Goal: Information Seeking & Learning: Learn about a topic

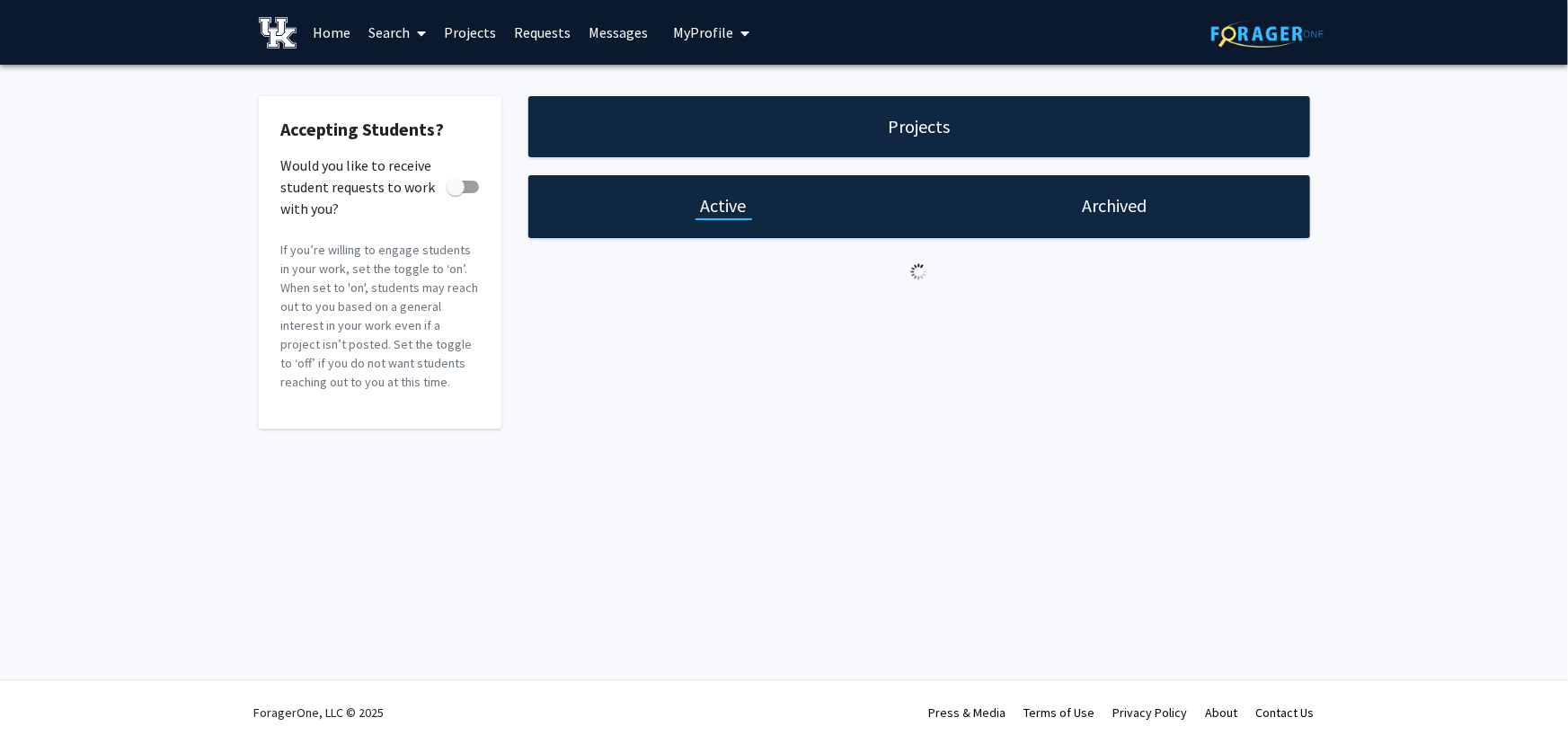
checkbox input "true"
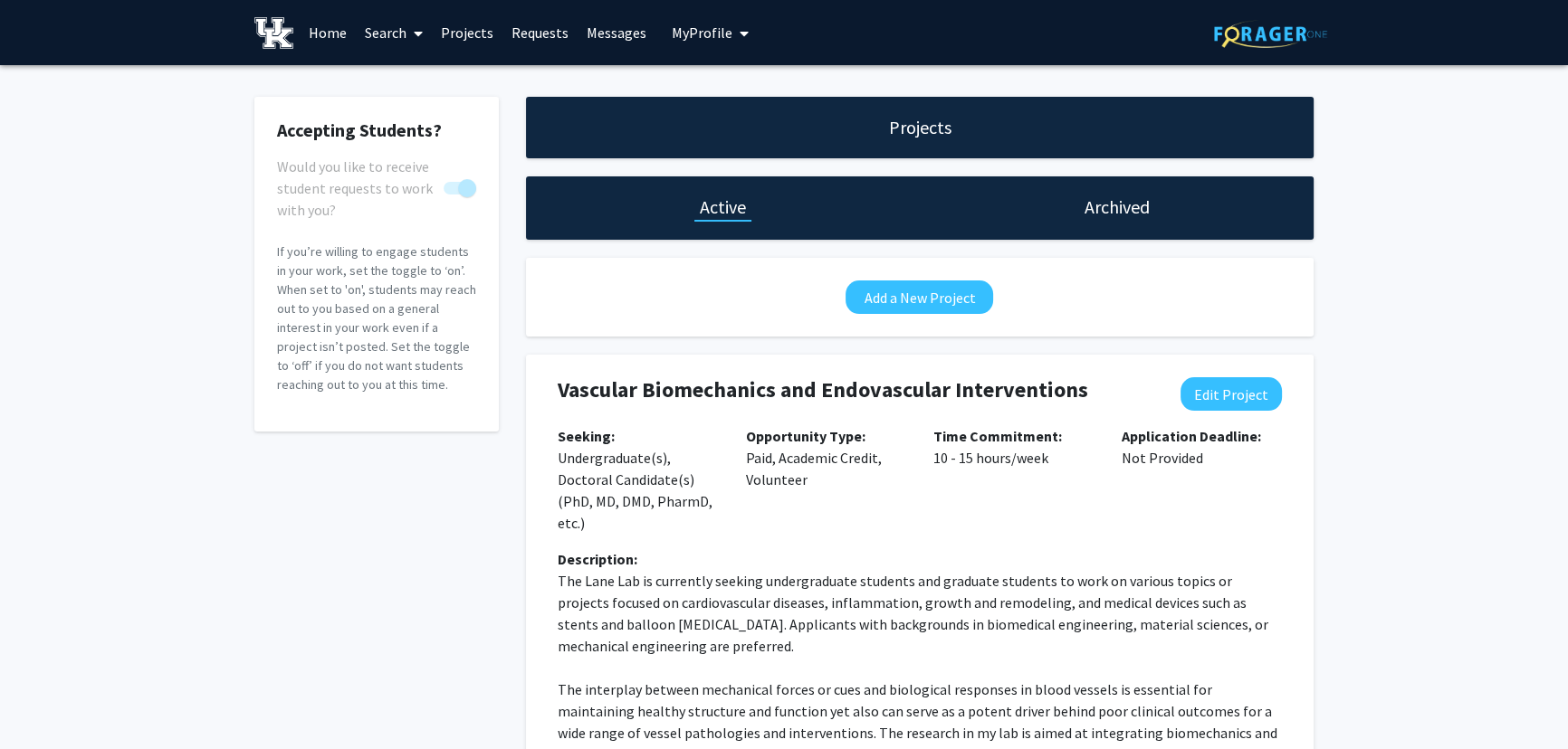
click at [388, 25] on link "Search" at bounding box center [394, 32] width 76 height 63
click at [398, 77] on span "Faculty/Staff" at bounding box center [423, 83] width 133 height 36
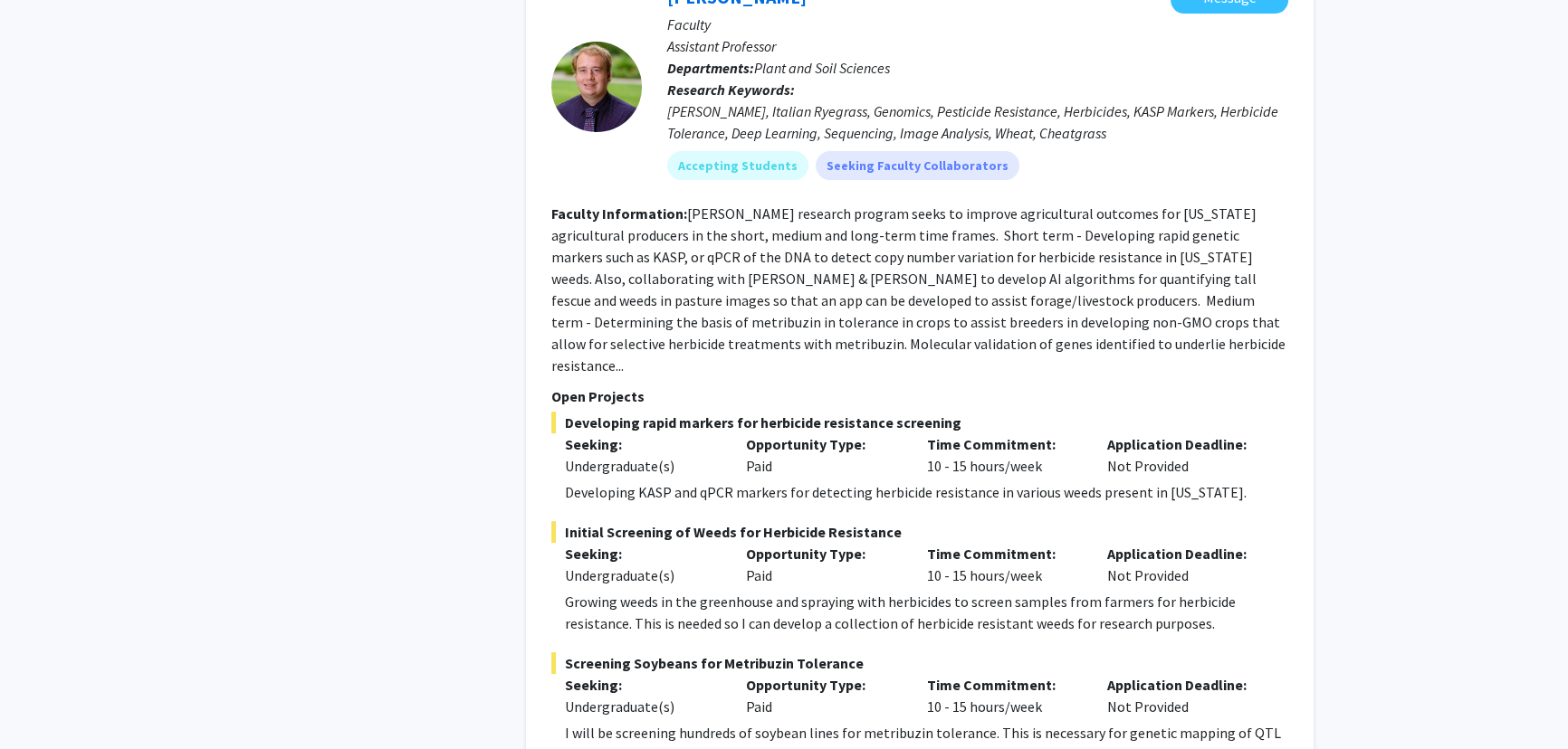
scroll to position [9339, 0]
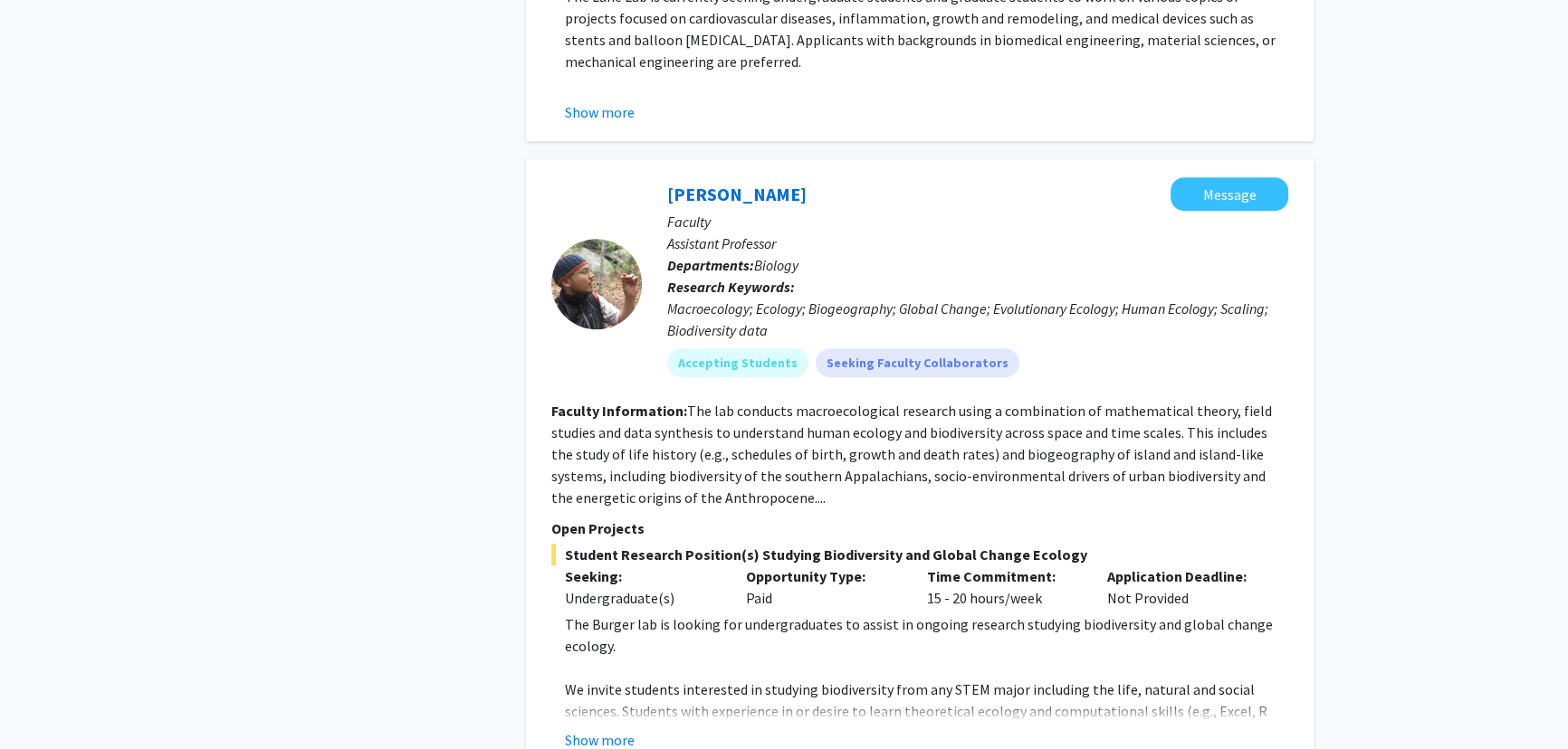
scroll to position [1563, 0]
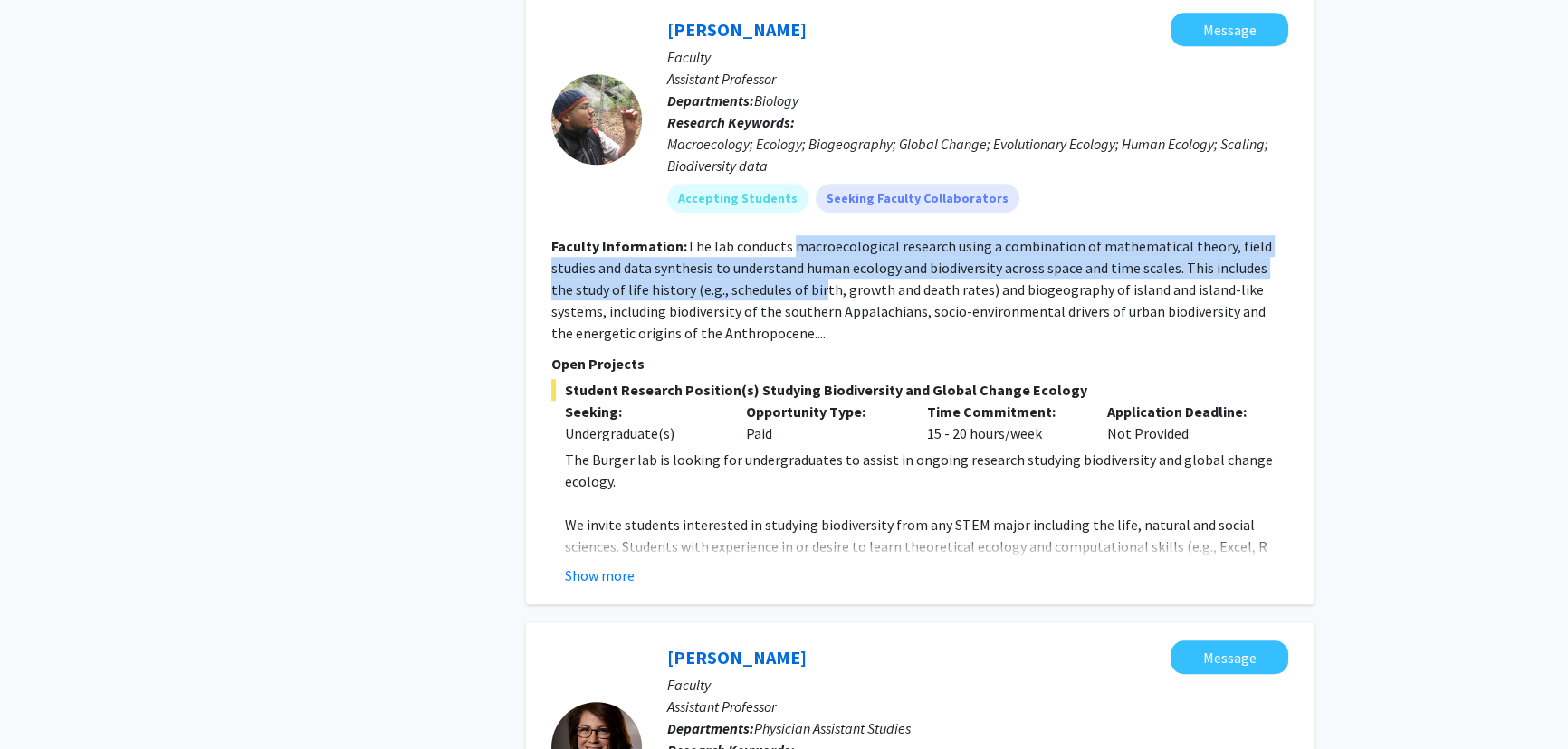
drag, startPoint x: 793, startPoint y: 206, endPoint x: 798, endPoint y: 247, distance: 41.3
click at [798, 247] on fg-read-more "The lab conducts macroecological research using a combination of mathematical t…" at bounding box center [911, 289] width 721 height 105
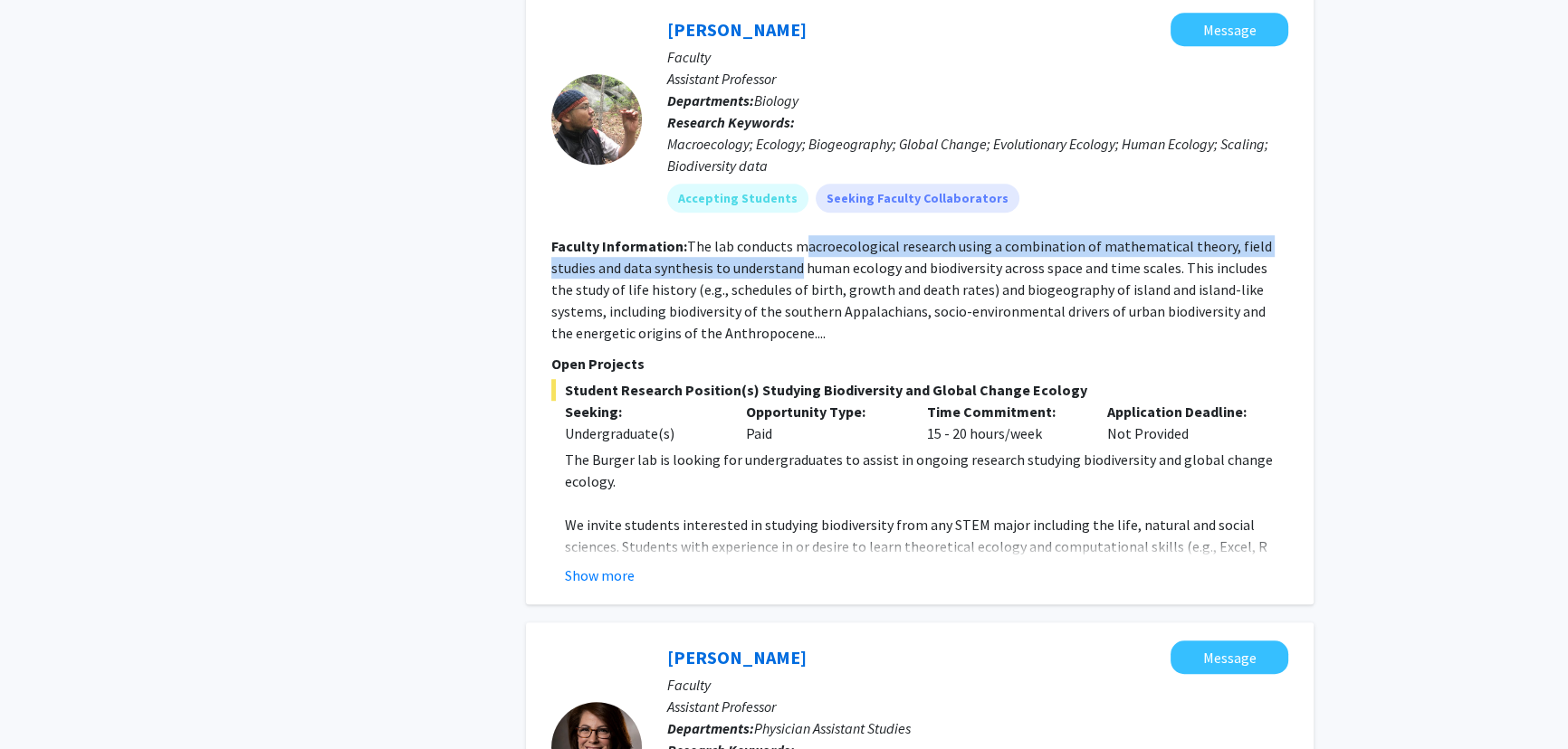
drag, startPoint x: 798, startPoint y: 203, endPoint x: 799, endPoint y: 236, distance: 33.0
click at [799, 237] on fg-read-more "The lab conducts macroecological research using a combination of mathematical t…" at bounding box center [911, 289] width 721 height 105
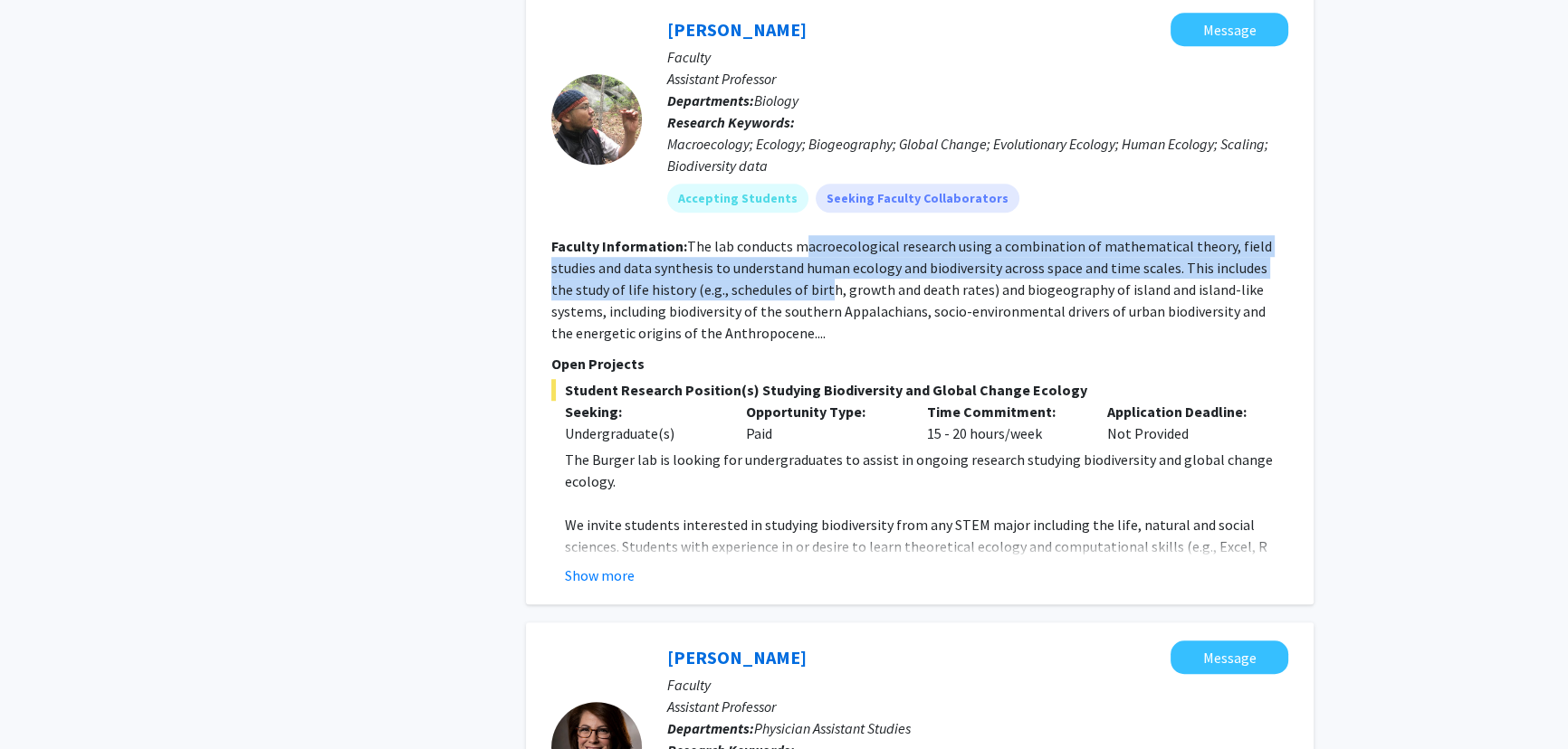
click at [799, 237] on fg-read-more "The lab conducts macroecological research using a combination of mathematical t…" at bounding box center [911, 289] width 721 height 105
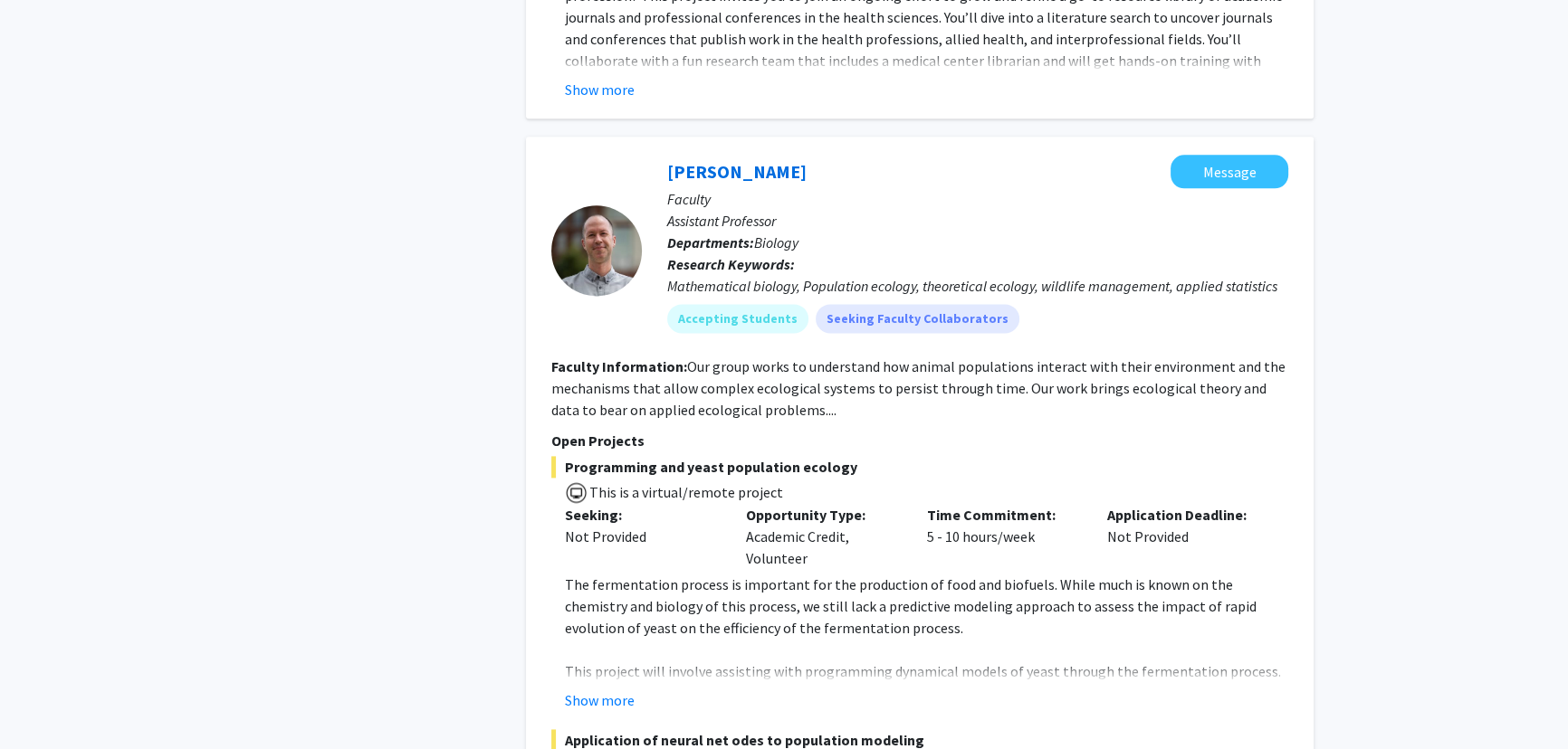
scroll to position [3043, 0]
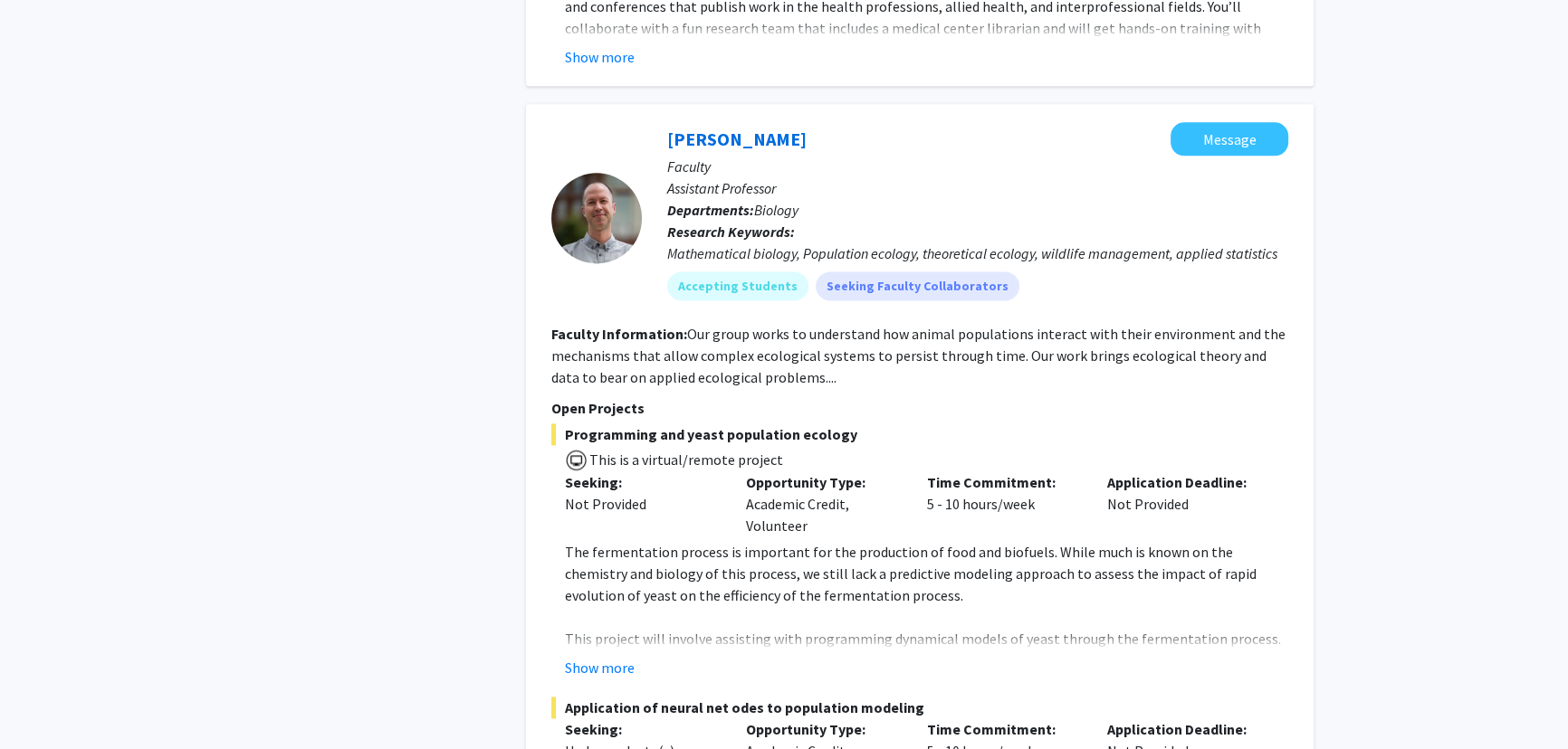
drag, startPoint x: 788, startPoint y: 278, endPoint x: 788, endPoint y: 297, distance: 19.0
click at [788, 323] on section "Faculty Information: Our group works to understand how animal populations inter…" at bounding box center [920, 355] width 737 height 65
click at [788, 325] on fg-read-more "Our group works to understand how animal populations interact with their enviro…" at bounding box center [918, 355] width 734 height 62
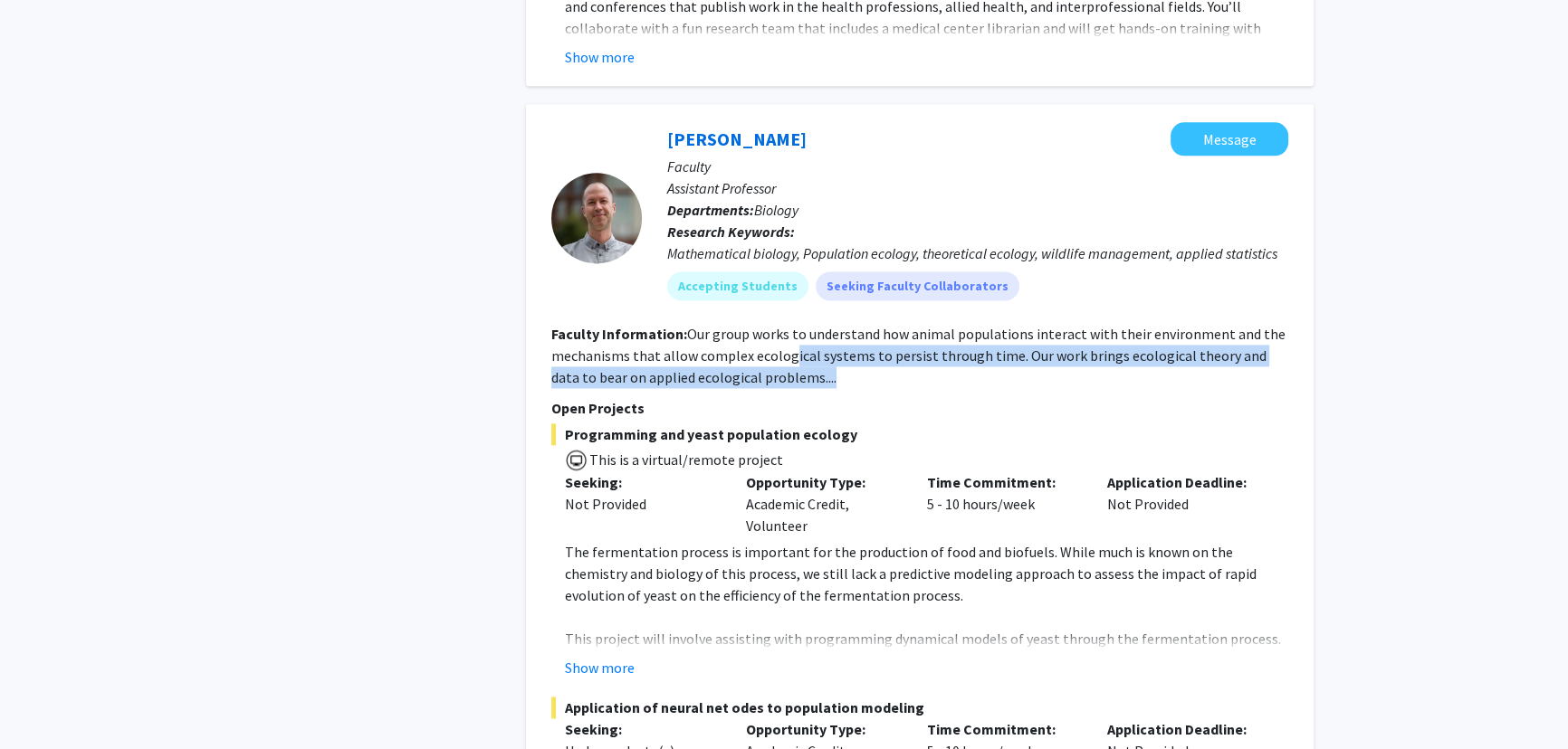
drag, startPoint x: 788, startPoint y: 308, endPoint x: 787, endPoint y: 276, distance: 32.0
click at [787, 323] on section "Faculty Information: Our group works to understand how animal populations inter…" at bounding box center [920, 355] width 737 height 65
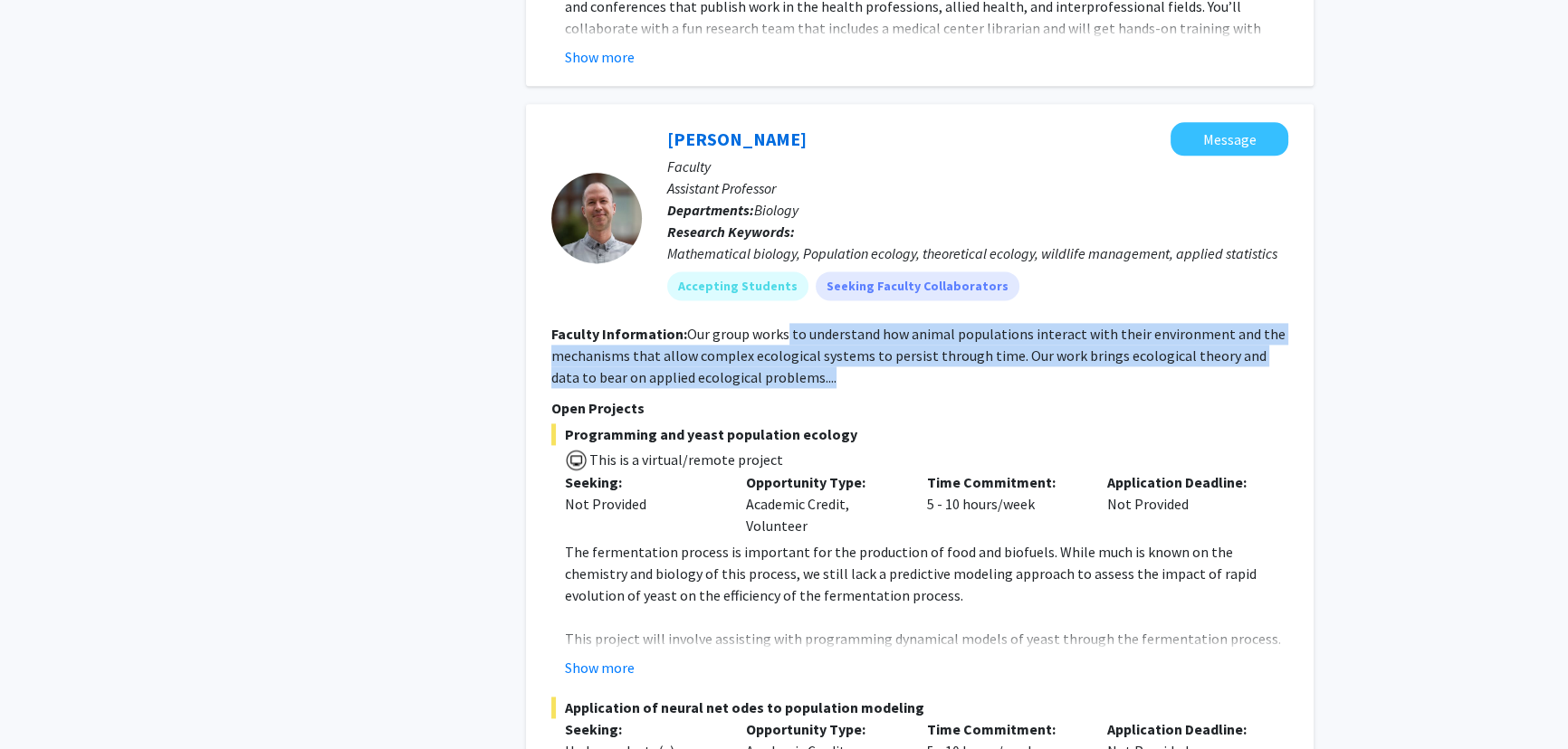
click at [787, 325] on fg-read-more "Our group works to understand how animal populations interact with their enviro…" at bounding box center [918, 355] width 734 height 62
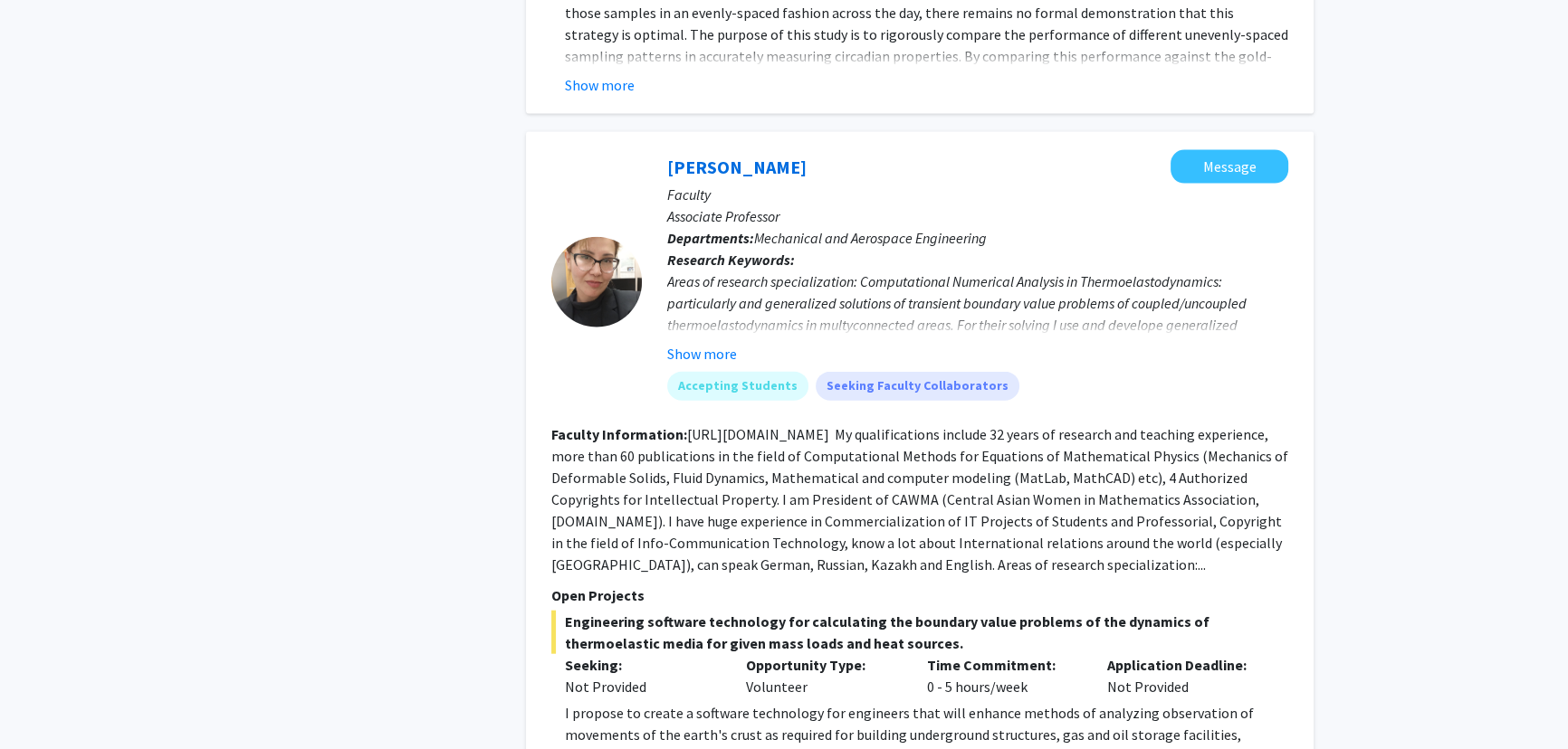
scroll to position [5183, 0]
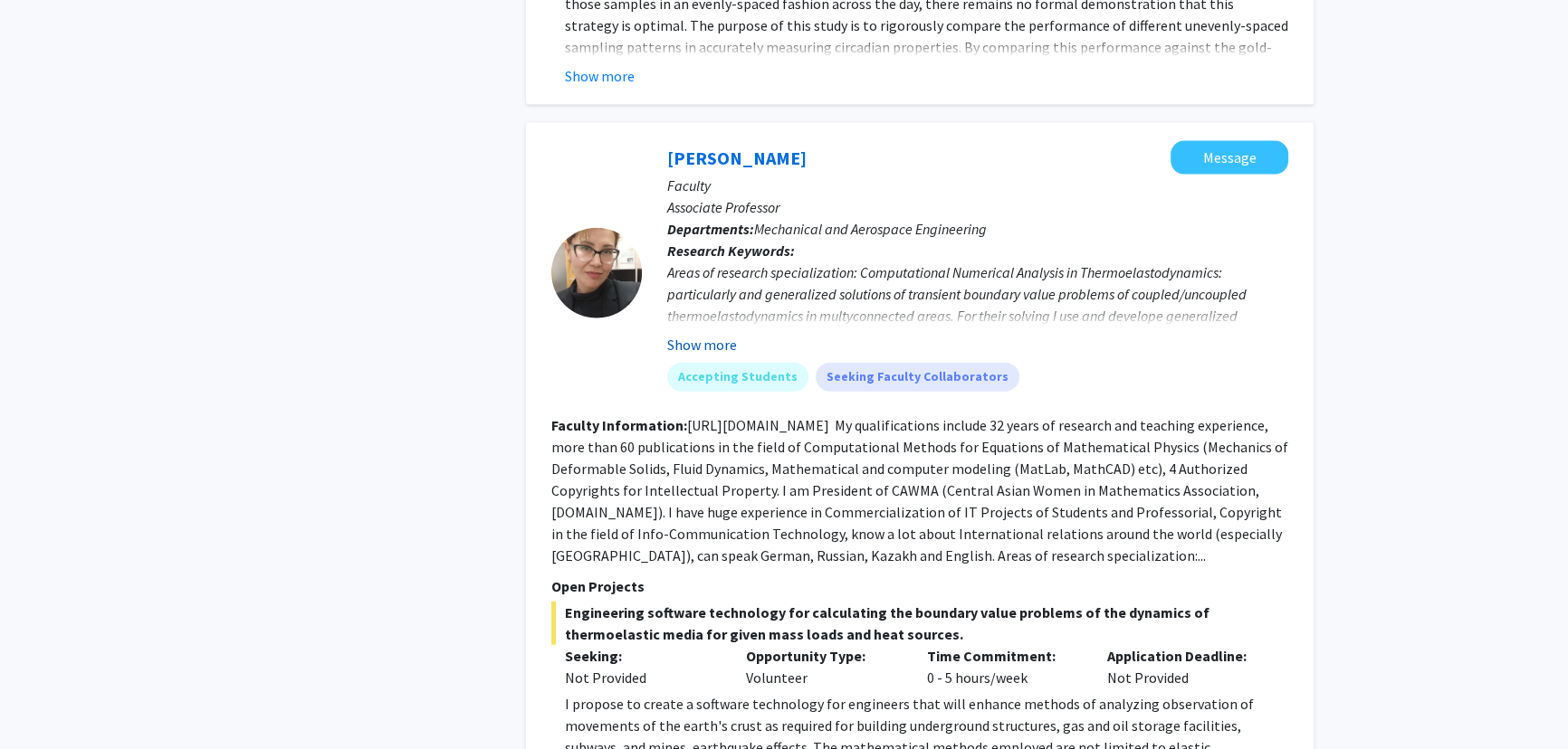
click at [725, 334] on button "Show more" at bounding box center [702, 345] width 70 height 22
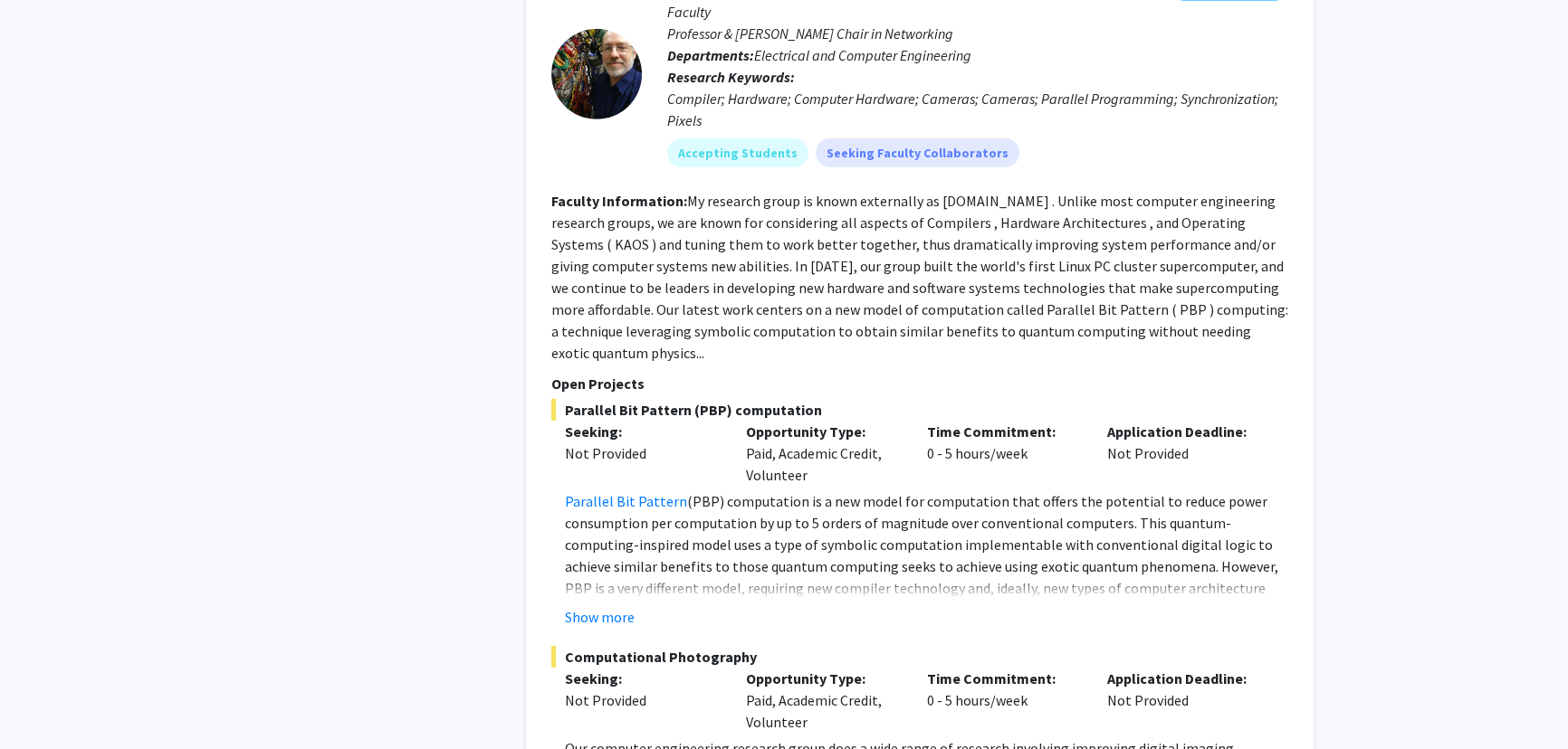
scroll to position [7429, 0]
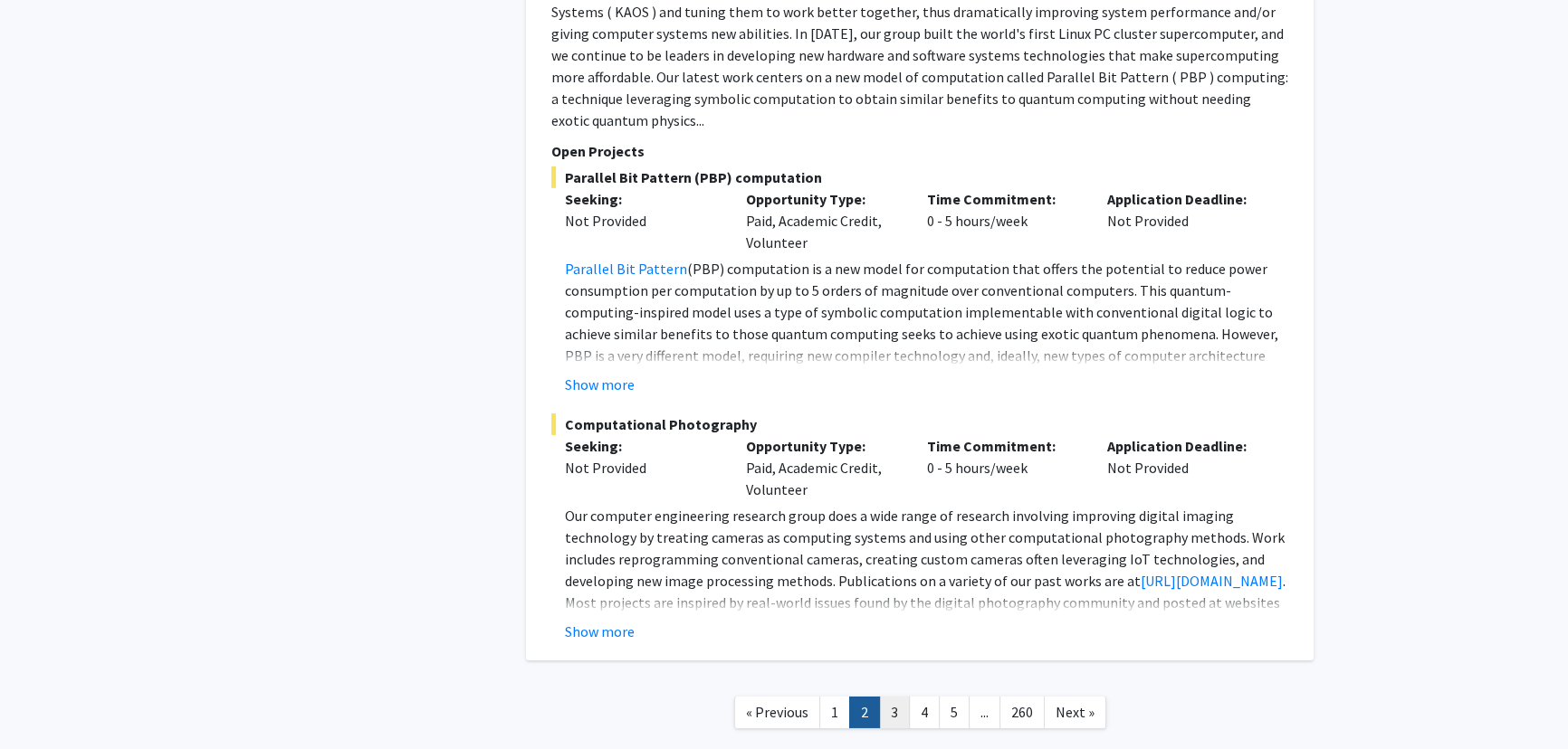
click at [895, 697] on link "3" at bounding box center [894, 712] width 30 height 31
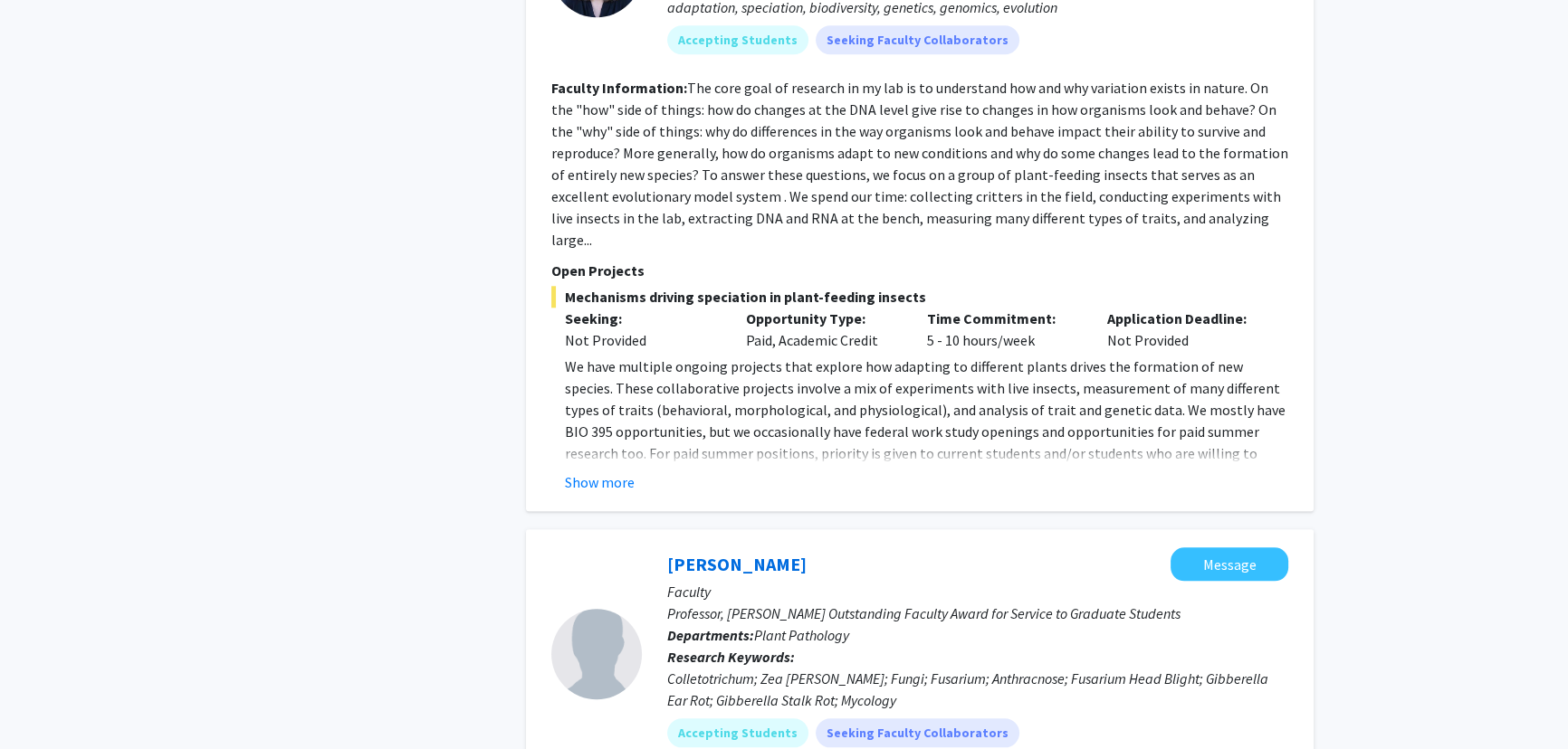
scroll to position [2303, 0]
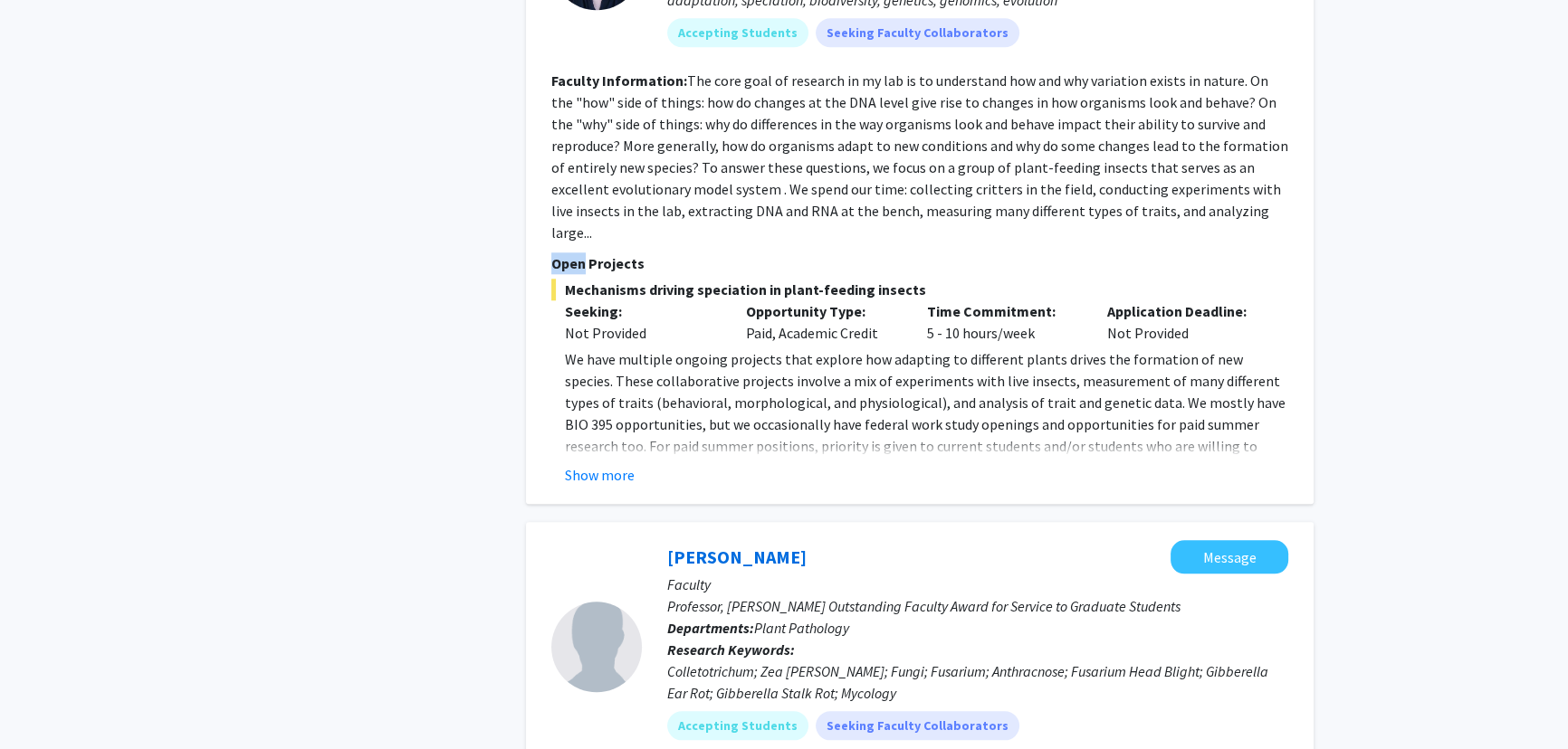
drag, startPoint x: 552, startPoint y: 216, endPoint x: 586, endPoint y: 216, distance: 34.0
click at [586, 253] on p "Open Projects" at bounding box center [920, 263] width 737 height 22
click at [588, 253] on p "Open Projects" at bounding box center [920, 263] width 737 height 22
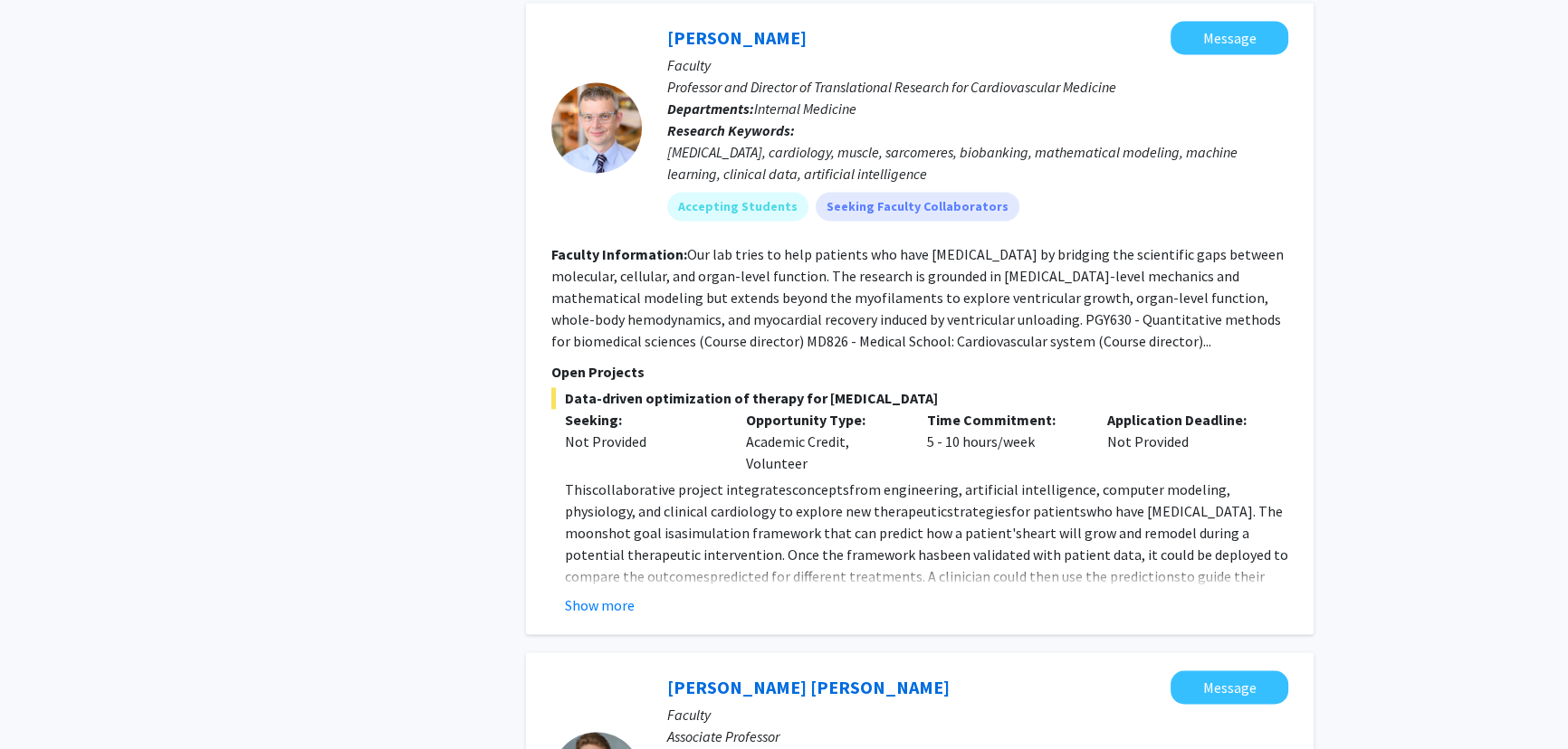
scroll to position [3455, 0]
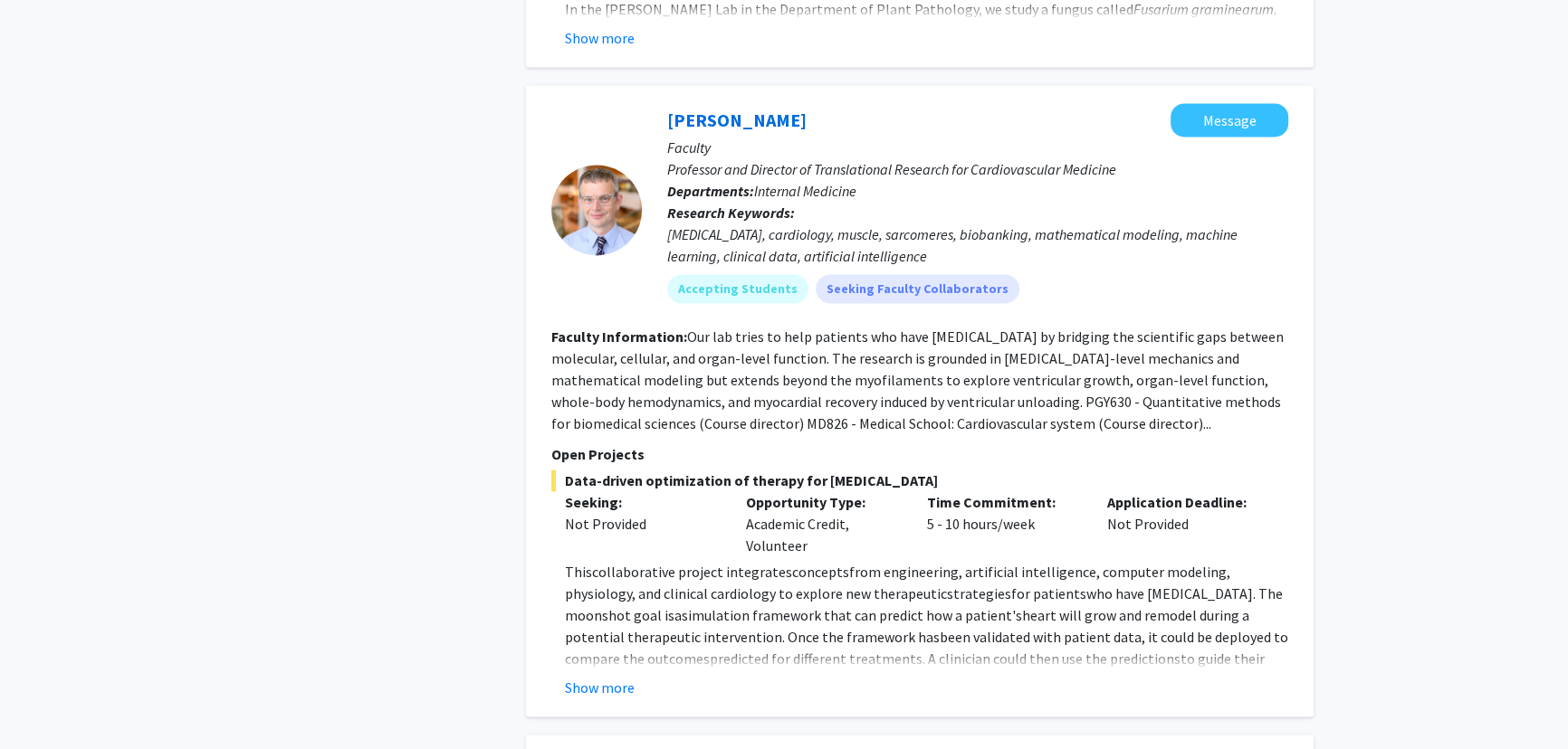
click at [709, 470] on span "Data-driven optimization of therapy for [MEDICAL_DATA]" at bounding box center [920, 480] width 737 height 22
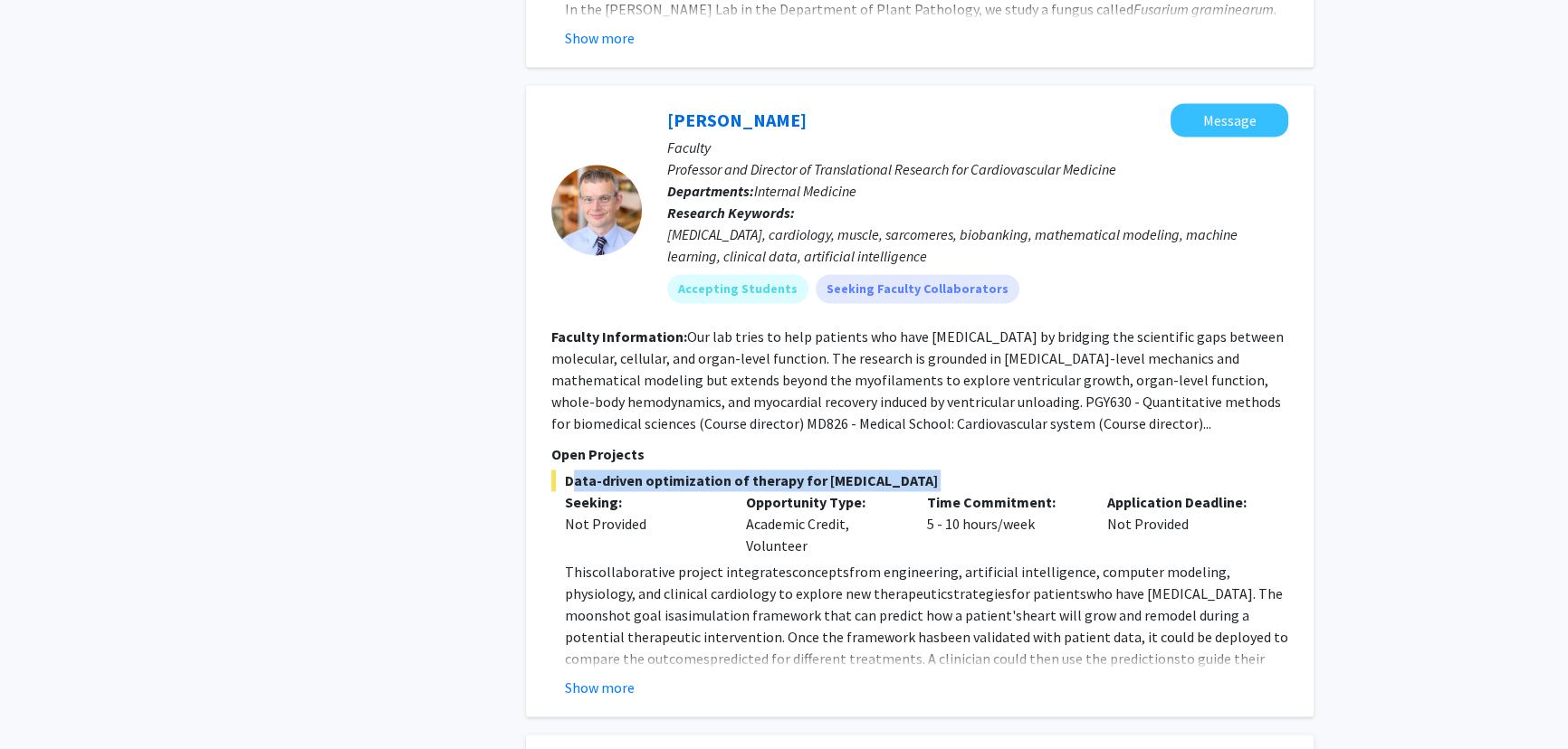
click at [709, 470] on span "Data-driven optimization of therapy for [MEDICAL_DATA]" at bounding box center [920, 480] width 737 height 22
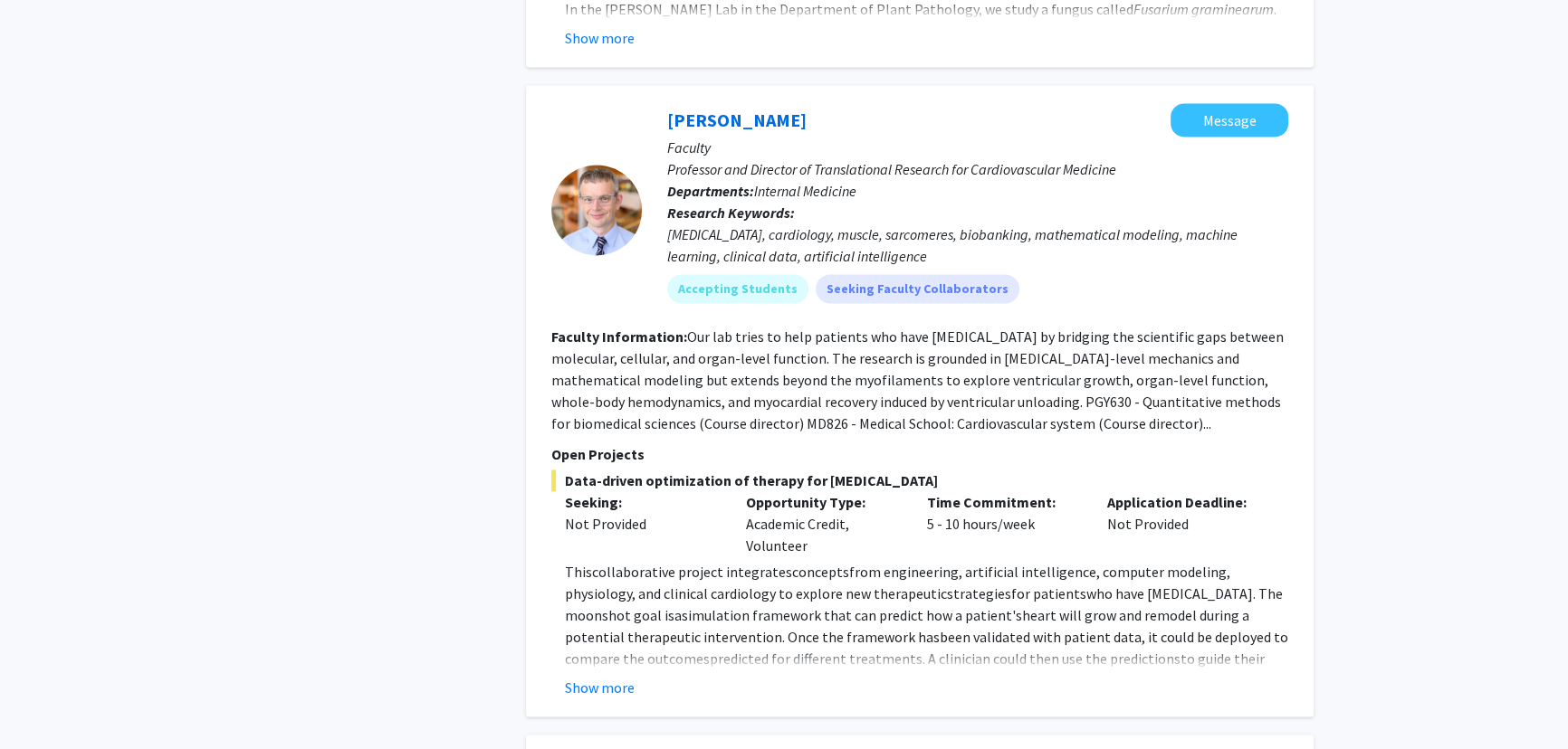
click at [725, 353] on fg-read-more "Our lab tries to help patients who have [MEDICAL_DATA] by bridging the scientif…" at bounding box center [917, 380] width 732 height 105
click at [611, 677] on button "Show more" at bounding box center [600, 687] width 70 height 22
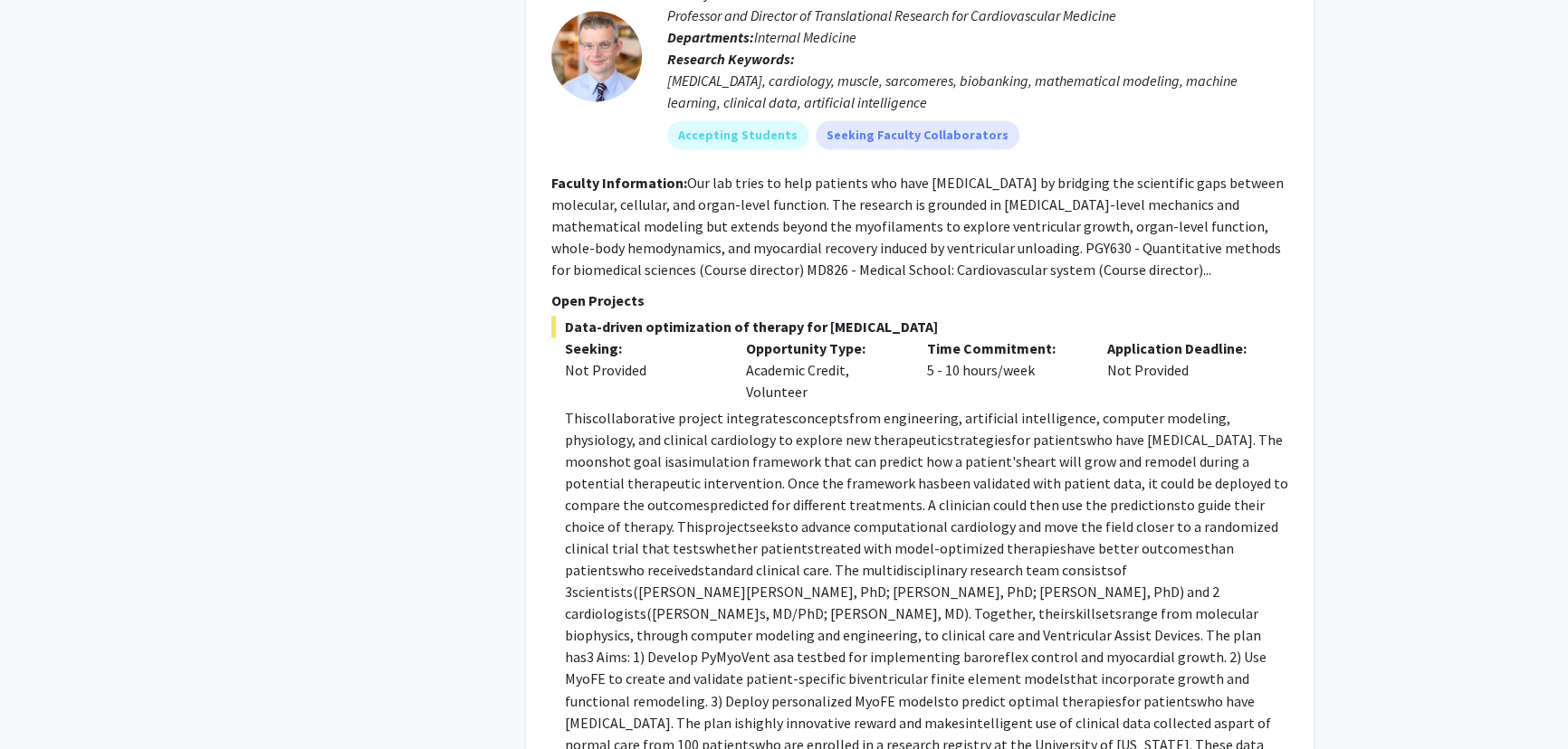
scroll to position [3620, 0]
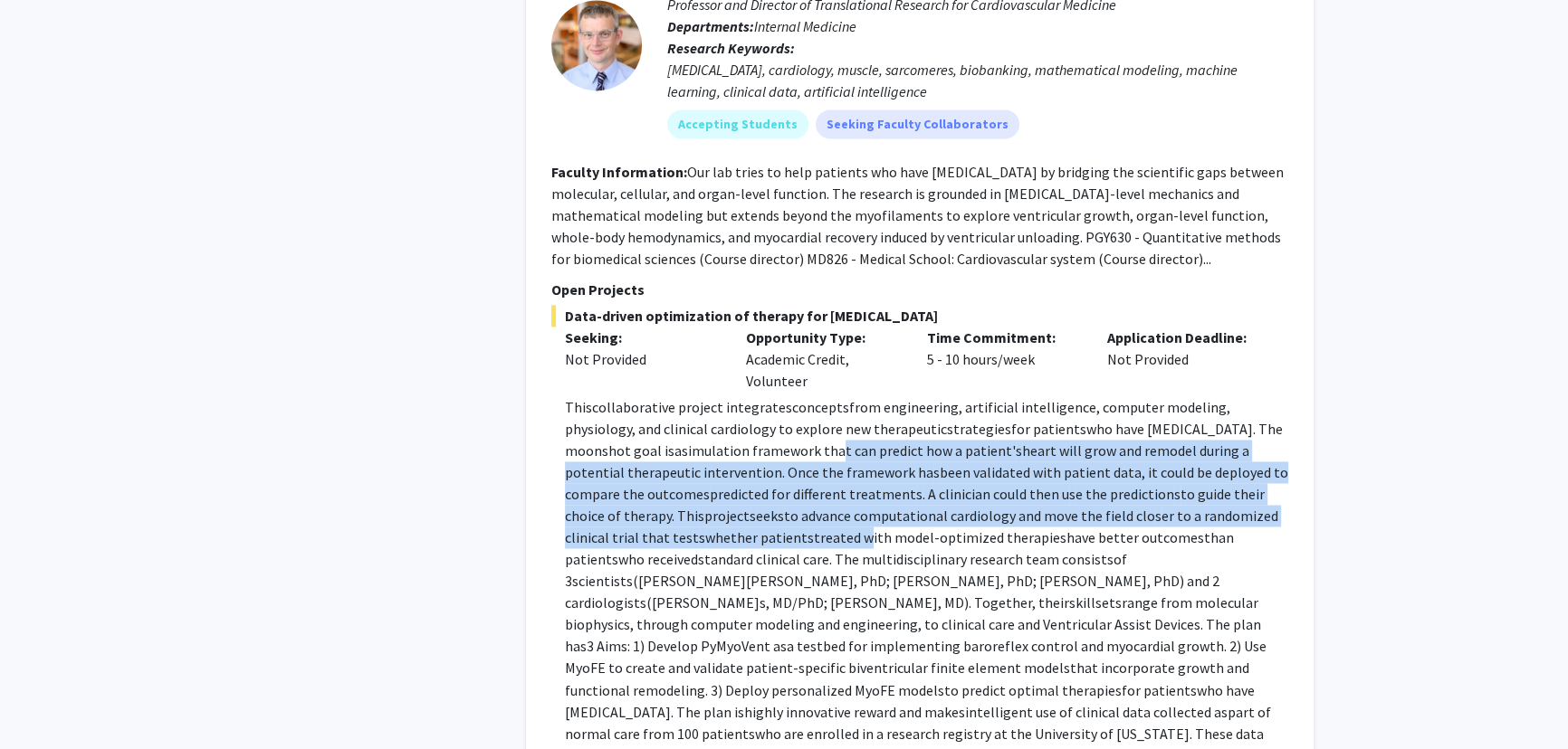
drag, startPoint x: 750, startPoint y: 442, endPoint x: 751, endPoint y: 466, distance: 24.0
click at [751, 466] on p "Thi s collaborative project integrate s concept s from engineering, artificial …" at bounding box center [927, 614] width 724 height 435
click at [814, 528] on span "treated with model-optimized therapie" at bounding box center [937, 537] width 246 height 18
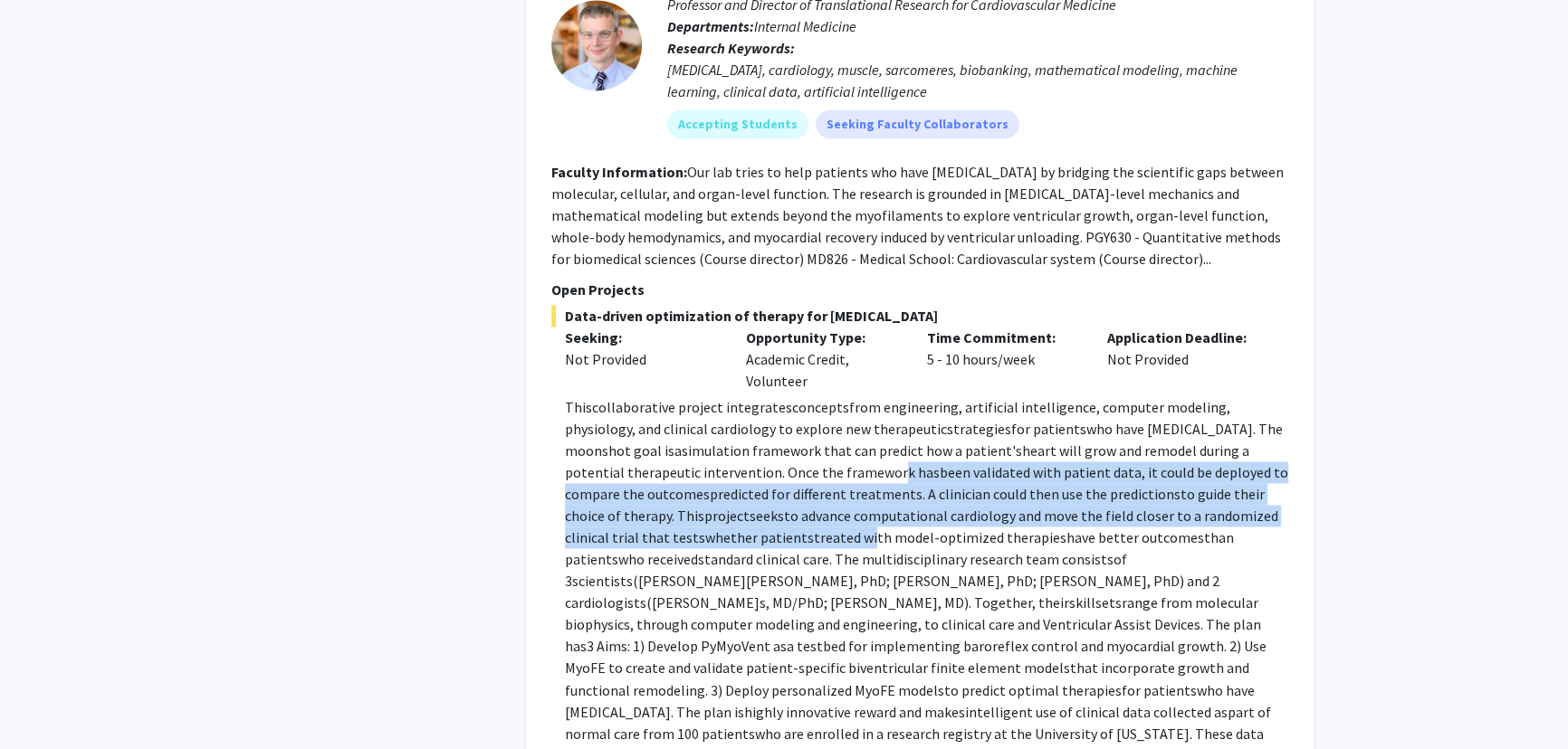
drag, startPoint x: 752, startPoint y: 407, endPoint x: 755, endPoint y: 483, distance: 76.1
click at [755, 483] on p "Thi s collaborative project integrate s concept s from engineering, artificial …" at bounding box center [927, 614] width 724 height 435
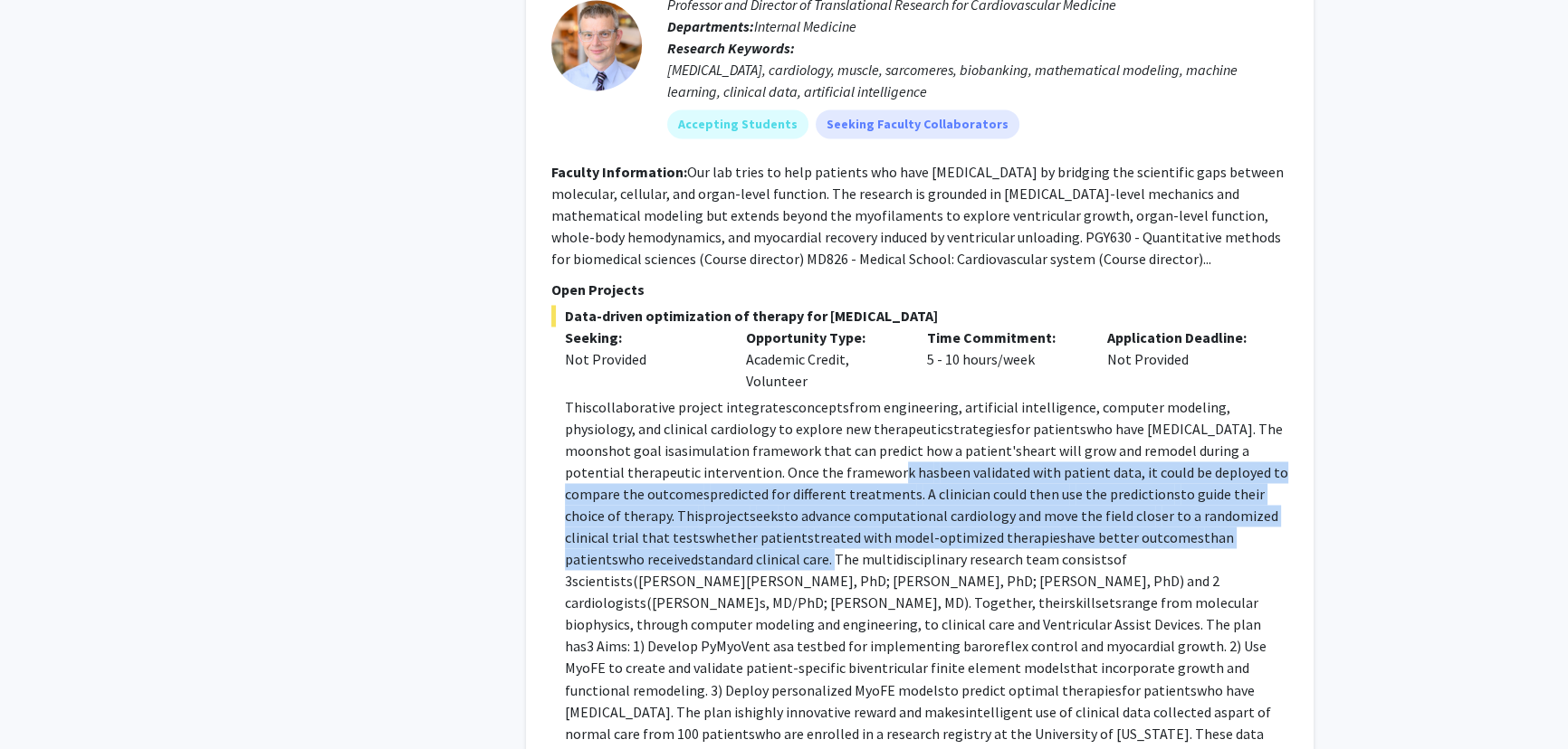
click at [755, 550] on span "tandard clinical care. The multidi" at bounding box center [806, 559] width 203 height 18
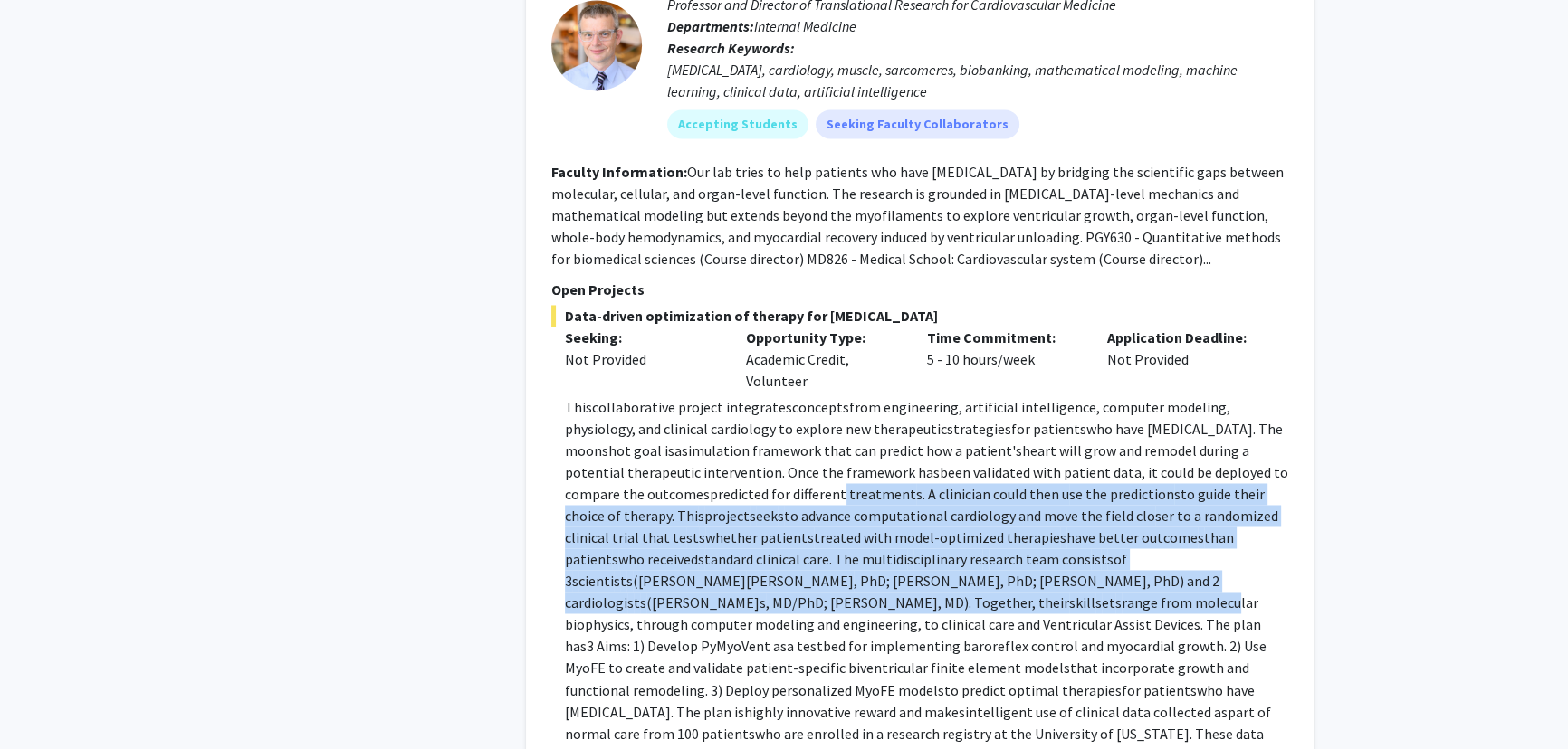
drag, startPoint x: 752, startPoint y: 427, endPoint x: 751, endPoint y: 533, distance: 106.0
click at [751, 533] on p "Thi s collaborative project integrate s concept s from engineering, artificial …" at bounding box center [927, 614] width 724 height 435
click at [751, 594] on span "range from molecular biophy" at bounding box center [911, 614] width 694 height 40
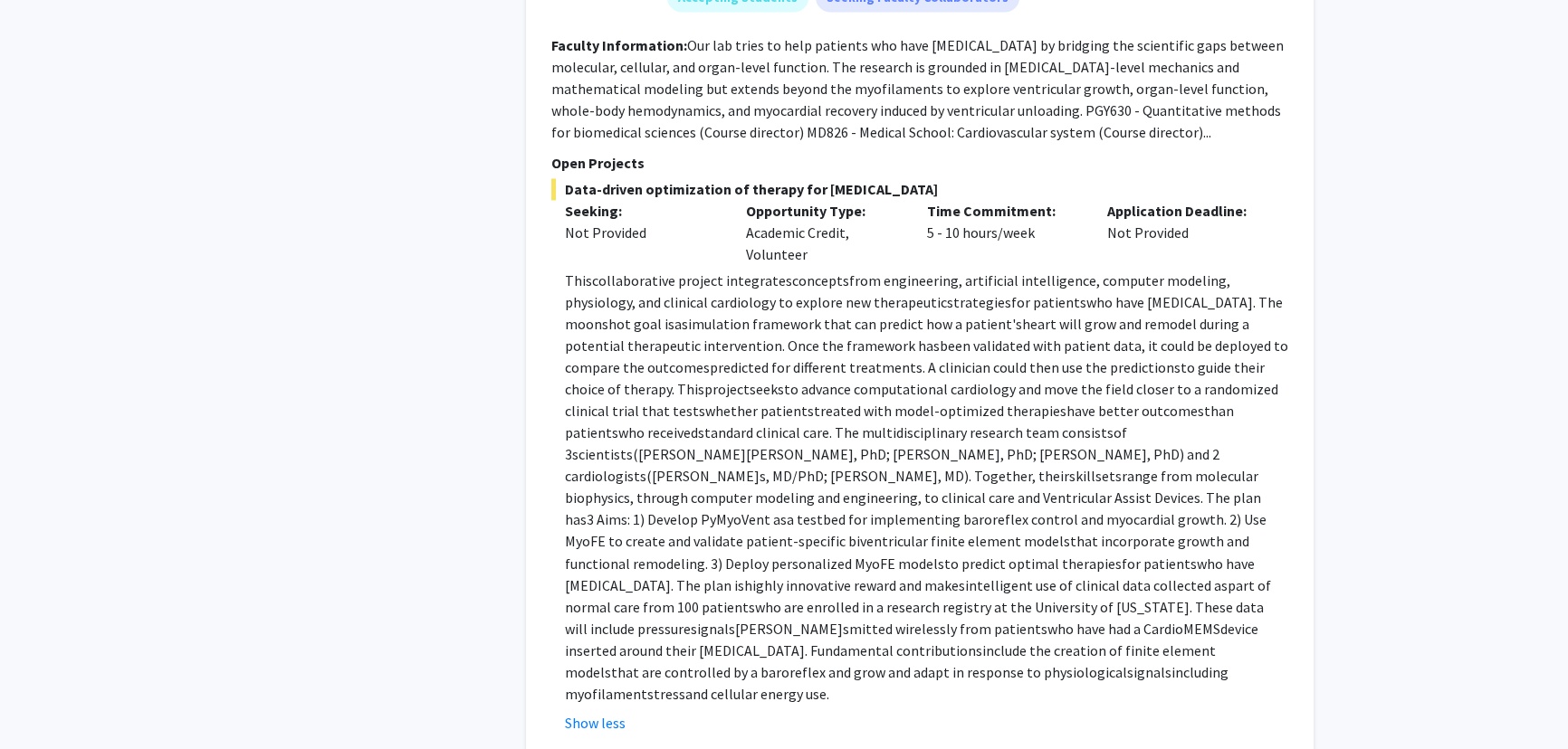
scroll to position [3866, 0]
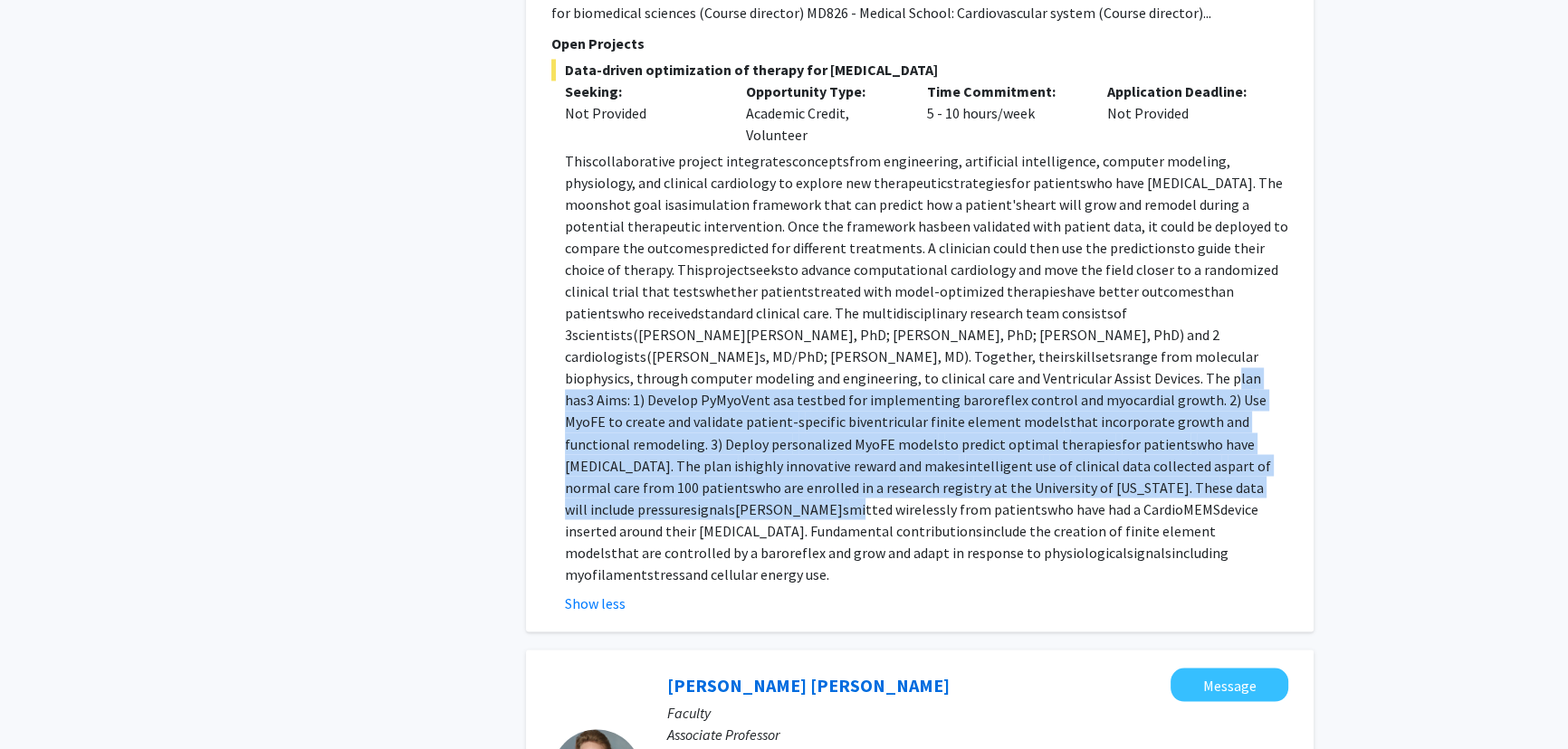
drag, startPoint x: 754, startPoint y: 321, endPoint x: 785, endPoint y: 424, distance: 107.6
click at [785, 424] on p "Thi s collaborative project integrate s concept s from engineering, artificial …" at bounding box center [927, 367] width 724 height 435
click at [849, 500] on span "mitted wirele" at bounding box center [891, 508] width 84 height 18
drag, startPoint x: 760, startPoint y: 338, endPoint x: 779, endPoint y: 421, distance: 85.1
click at [779, 421] on p "Thi s collaborative project integrate s concept s from engineering, artificial …" at bounding box center [927, 367] width 724 height 435
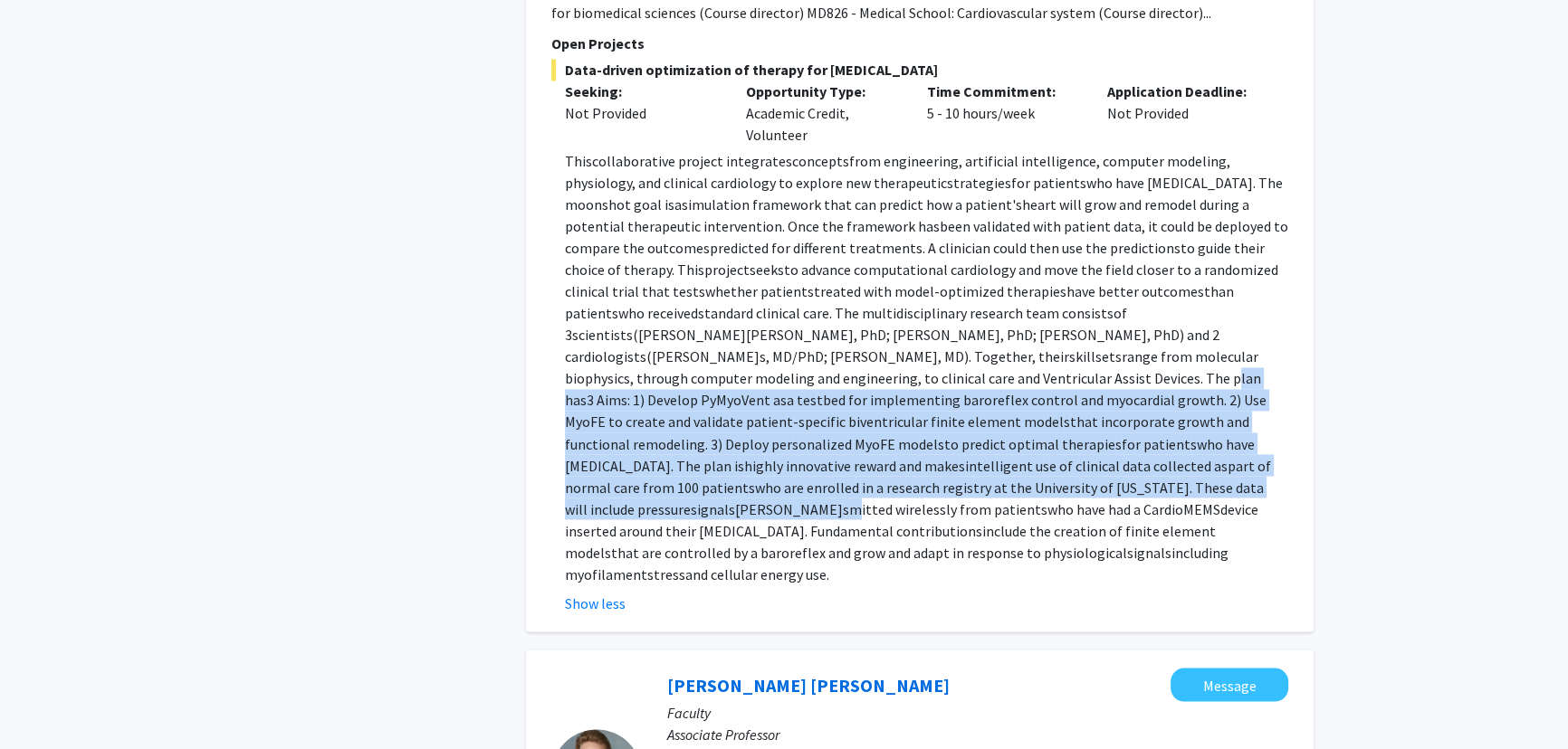
click at [849, 500] on span "mitted wirele" at bounding box center [891, 508] width 84 height 18
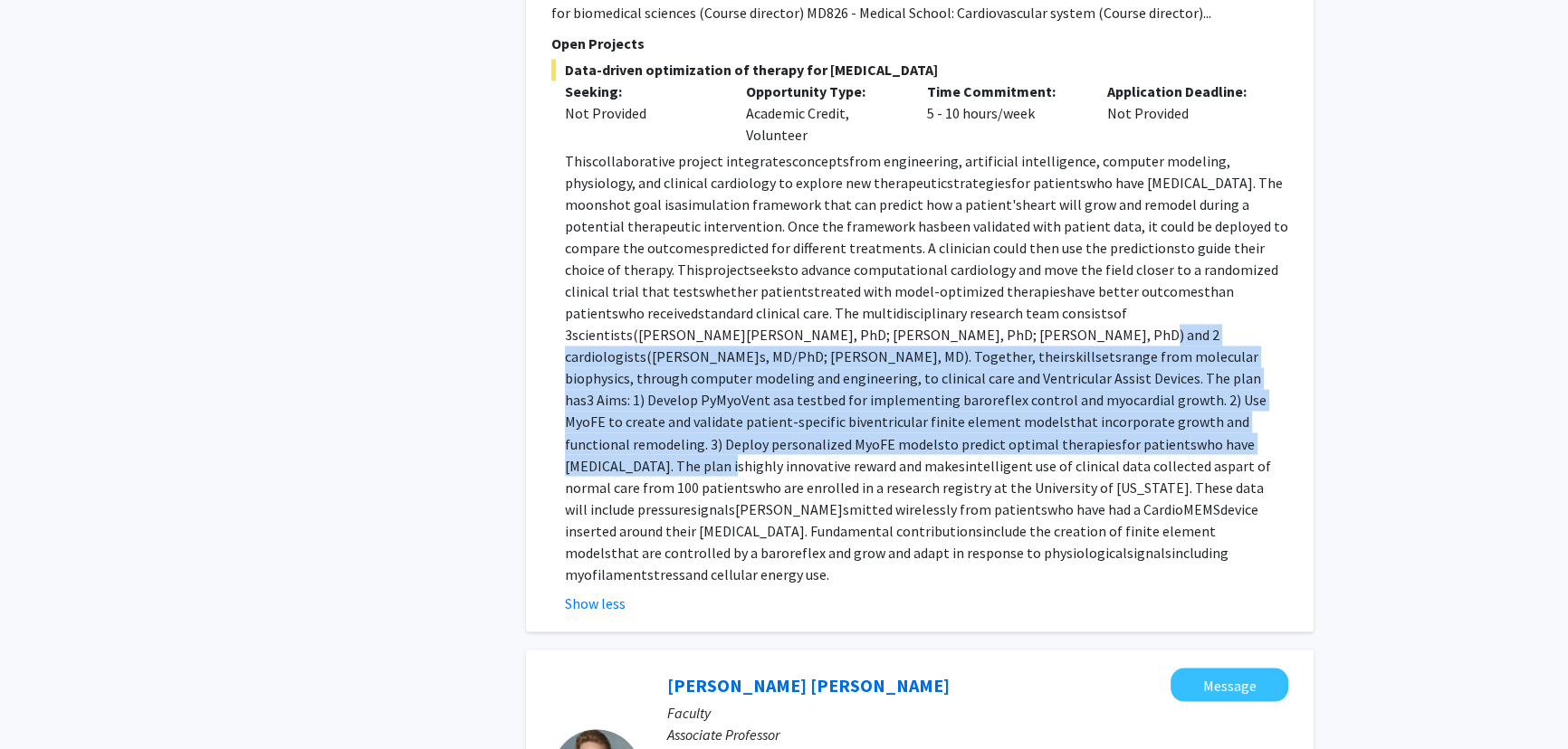
drag, startPoint x: 810, startPoint y: 347, endPoint x: 823, endPoint y: 390, distance: 44.9
click at [823, 390] on p "Thi s collaborative project integrate s concept s from engineering, artificial …" at bounding box center [927, 367] width 724 height 435
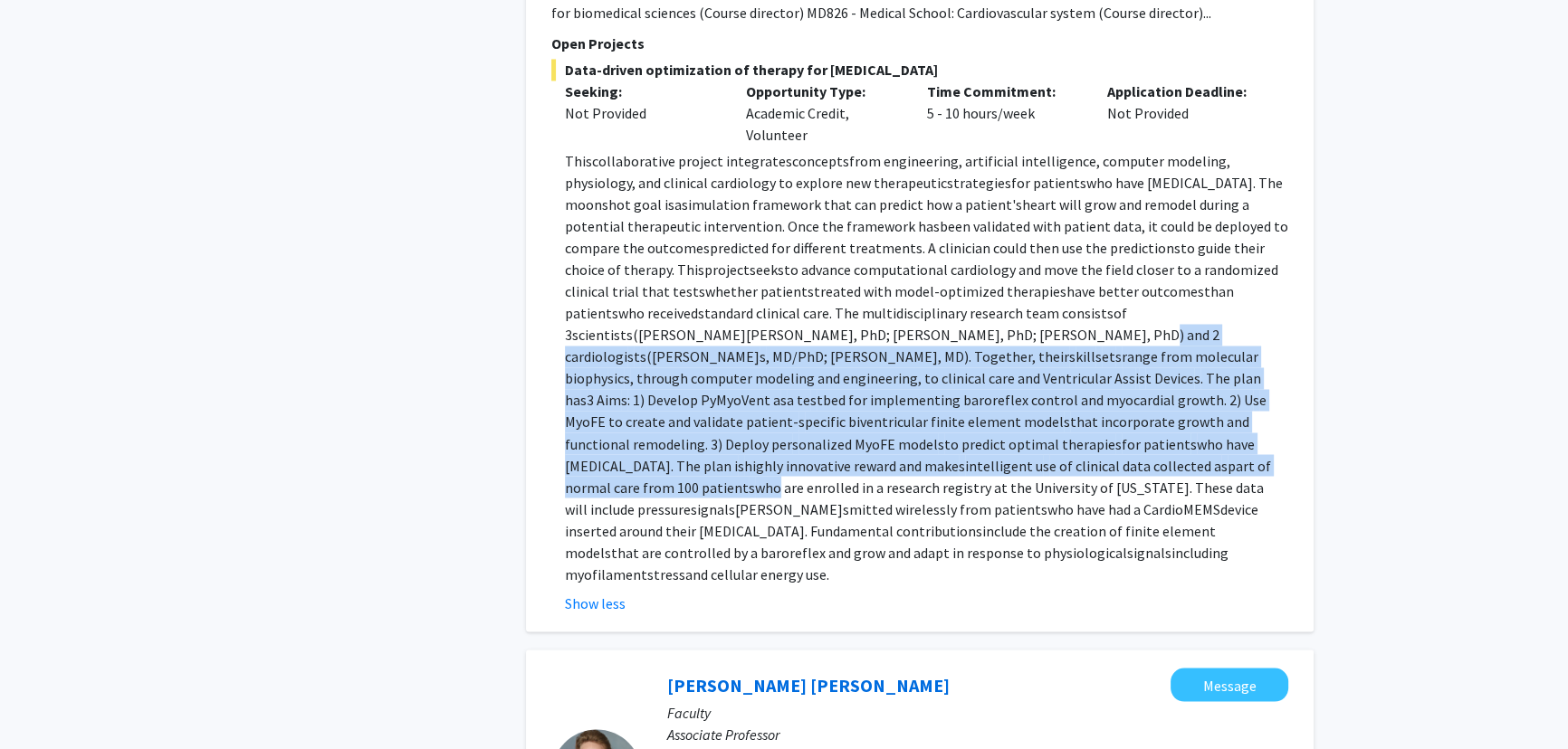
click at [823, 478] on span "who are enrolled in a re" at bounding box center [827, 487] width 144 height 18
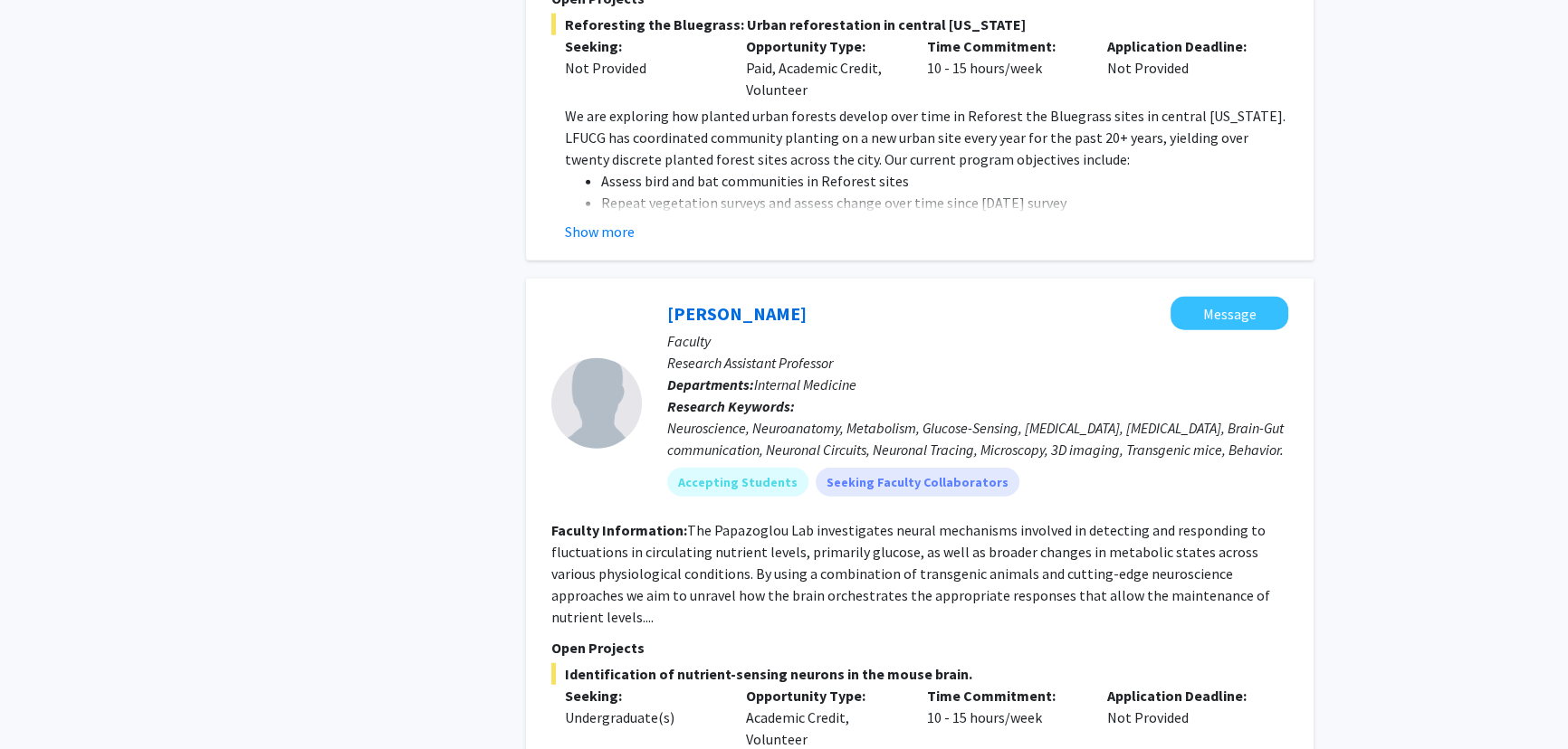
scroll to position [6252, 0]
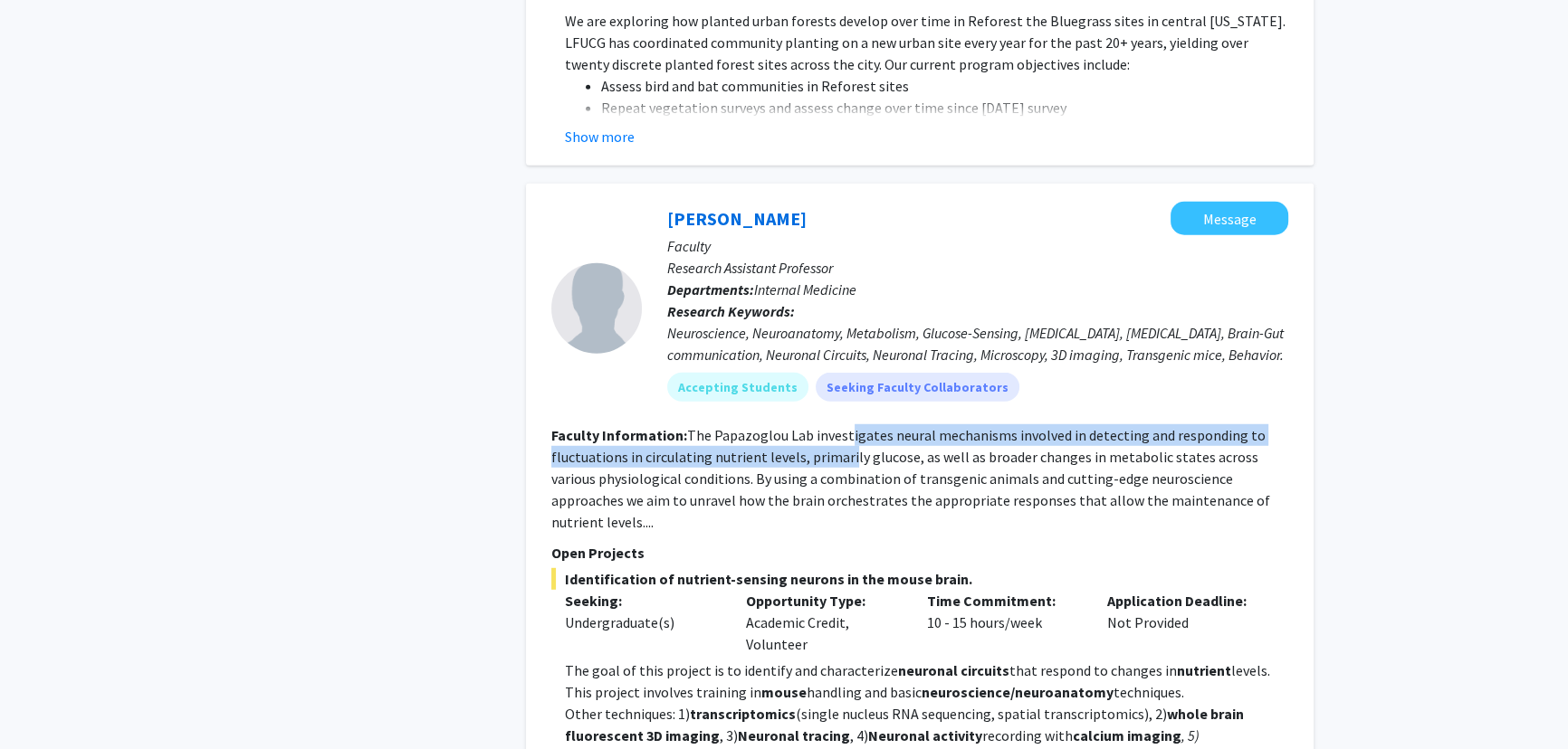
drag, startPoint x: 844, startPoint y: 278, endPoint x: 843, endPoint y: 309, distance: 31.0
click at [843, 426] on fg-read-more "The Papazoglou Lab investigates neural mechanisms involved in detecting and res…" at bounding box center [910, 478] width 719 height 105
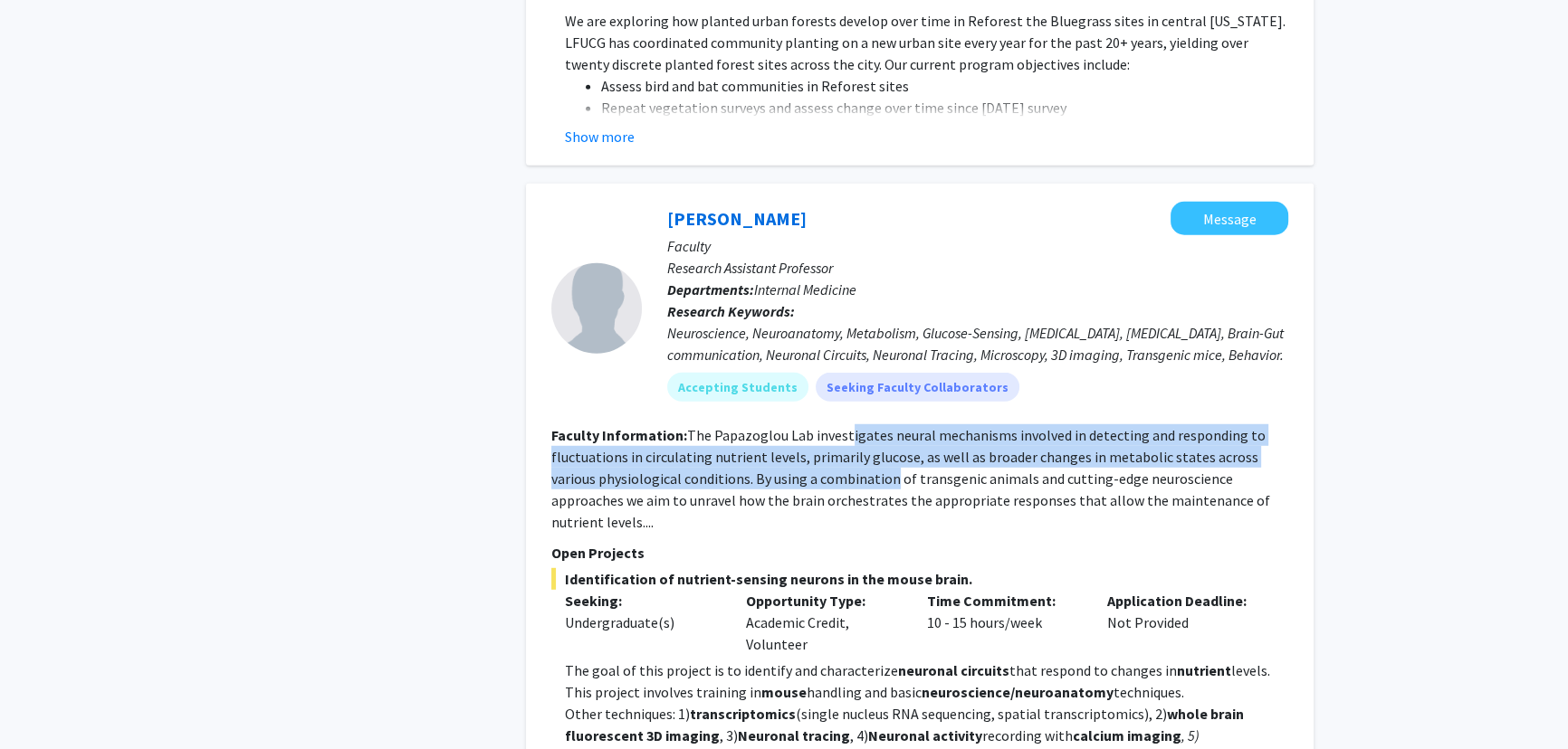
drag, startPoint x: 843, startPoint y: 286, endPoint x: 843, endPoint y: 321, distance: 35.0
click at [843, 426] on fg-read-more "The Papazoglou Lab investigates neural mechanisms involved in detecting and res…" at bounding box center [910, 478] width 719 height 105
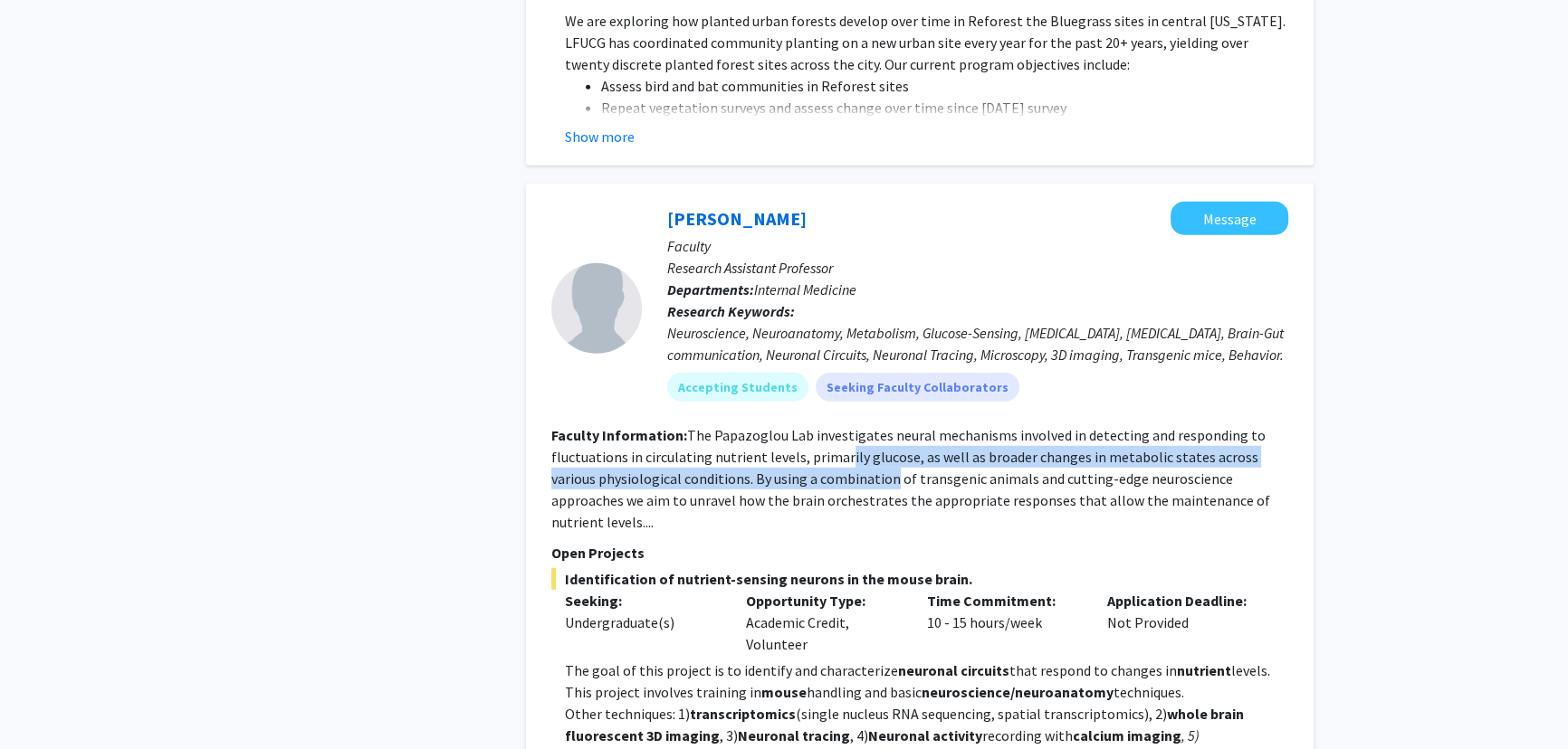
drag, startPoint x: 843, startPoint y: 294, endPoint x: 844, endPoint y: 337, distance: 43.0
click at [844, 426] on fg-read-more "The Papazoglou Lab investigates neural mechanisms involved in detecting and res…" at bounding box center [910, 478] width 719 height 105
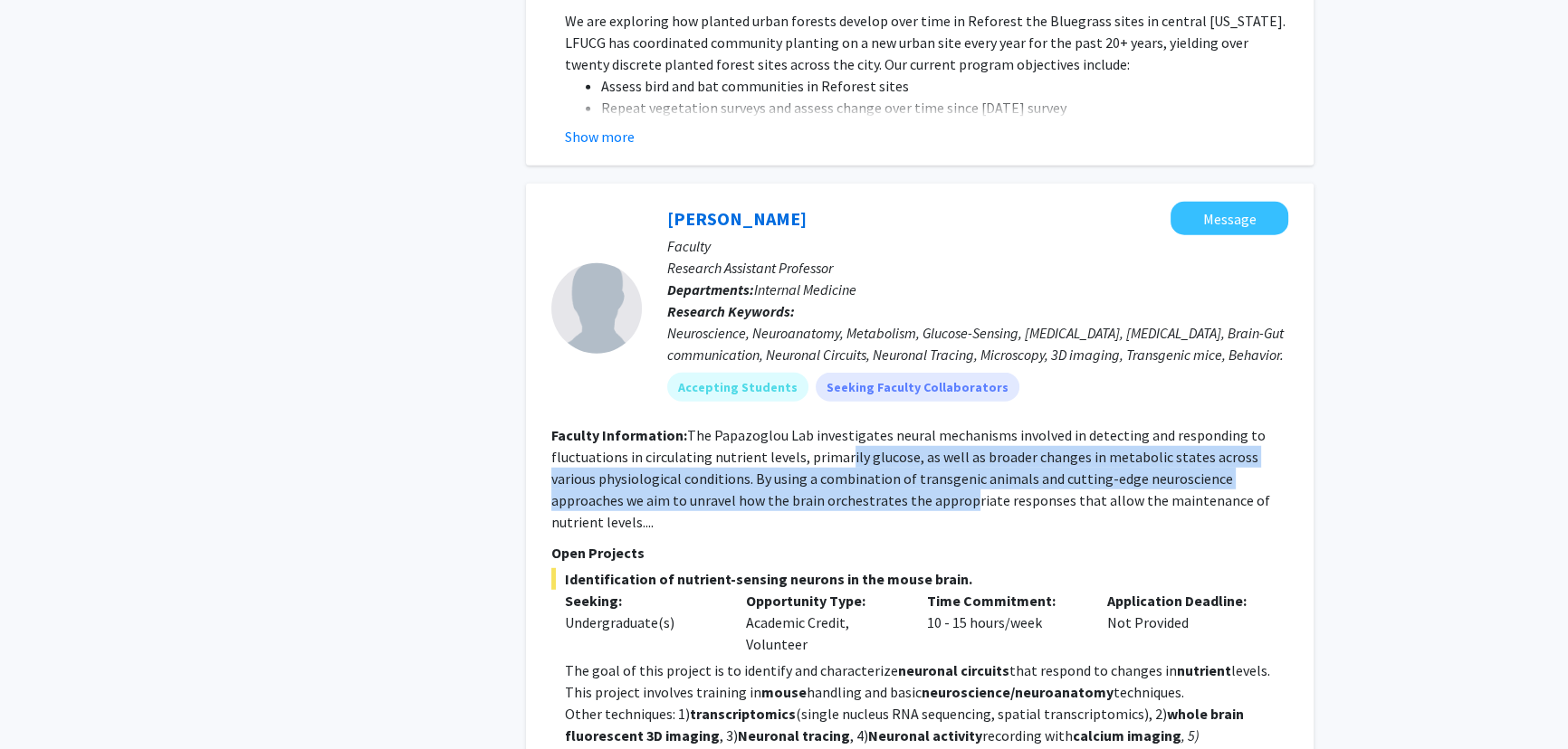
click at [844, 426] on fg-read-more "The Papazoglou Lab investigates neural mechanisms involved in detecting and res…" at bounding box center [910, 478] width 719 height 105
drag, startPoint x: 844, startPoint y: 302, endPoint x: 845, endPoint y: 344, distance: 42.0
click at [845, 426] on fg-read-more "The Papazoglou Lab investigates neural mechanisms involved in detecting and res…" at bounding box center [910, 478] width 719 height 105
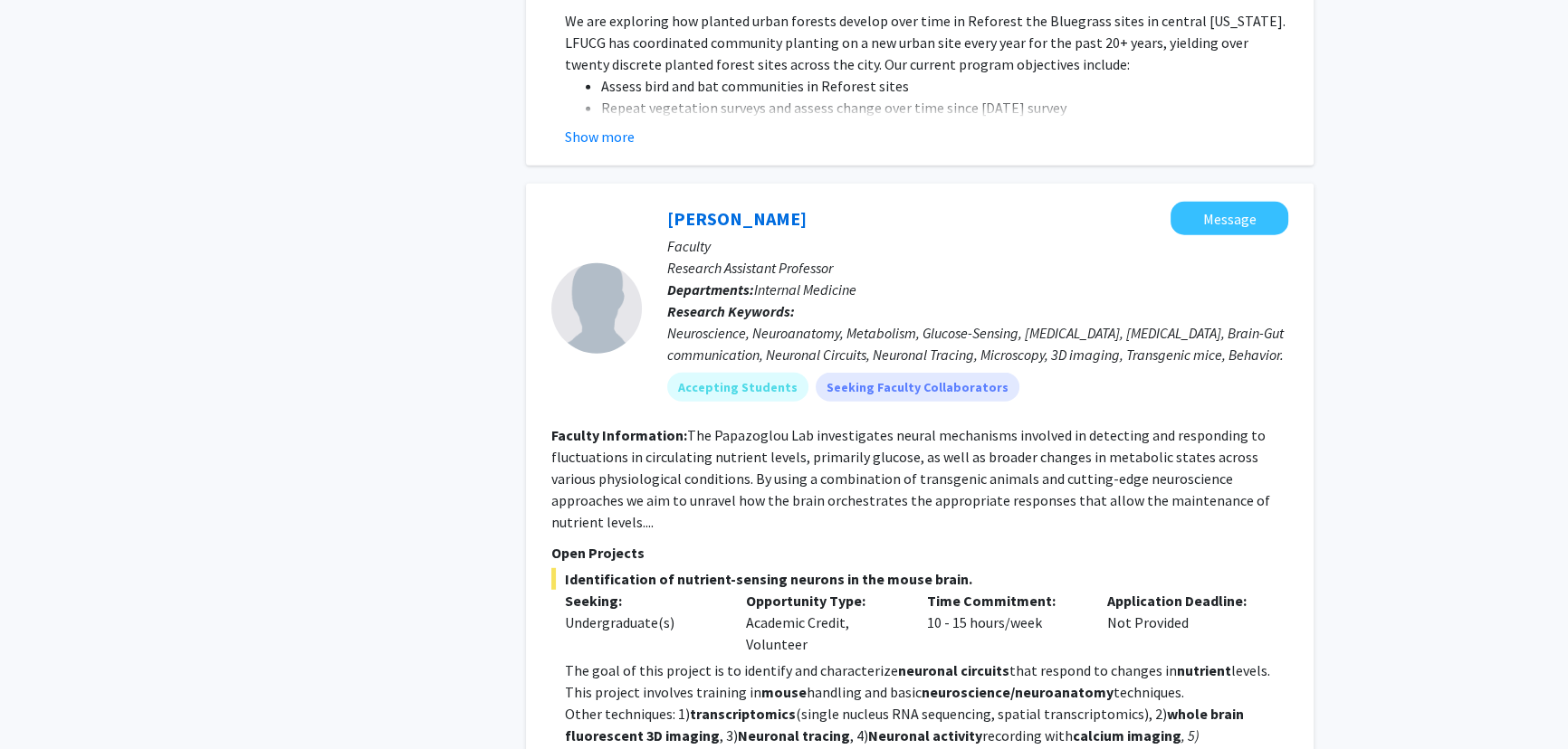
scroll to position [6343, 0]
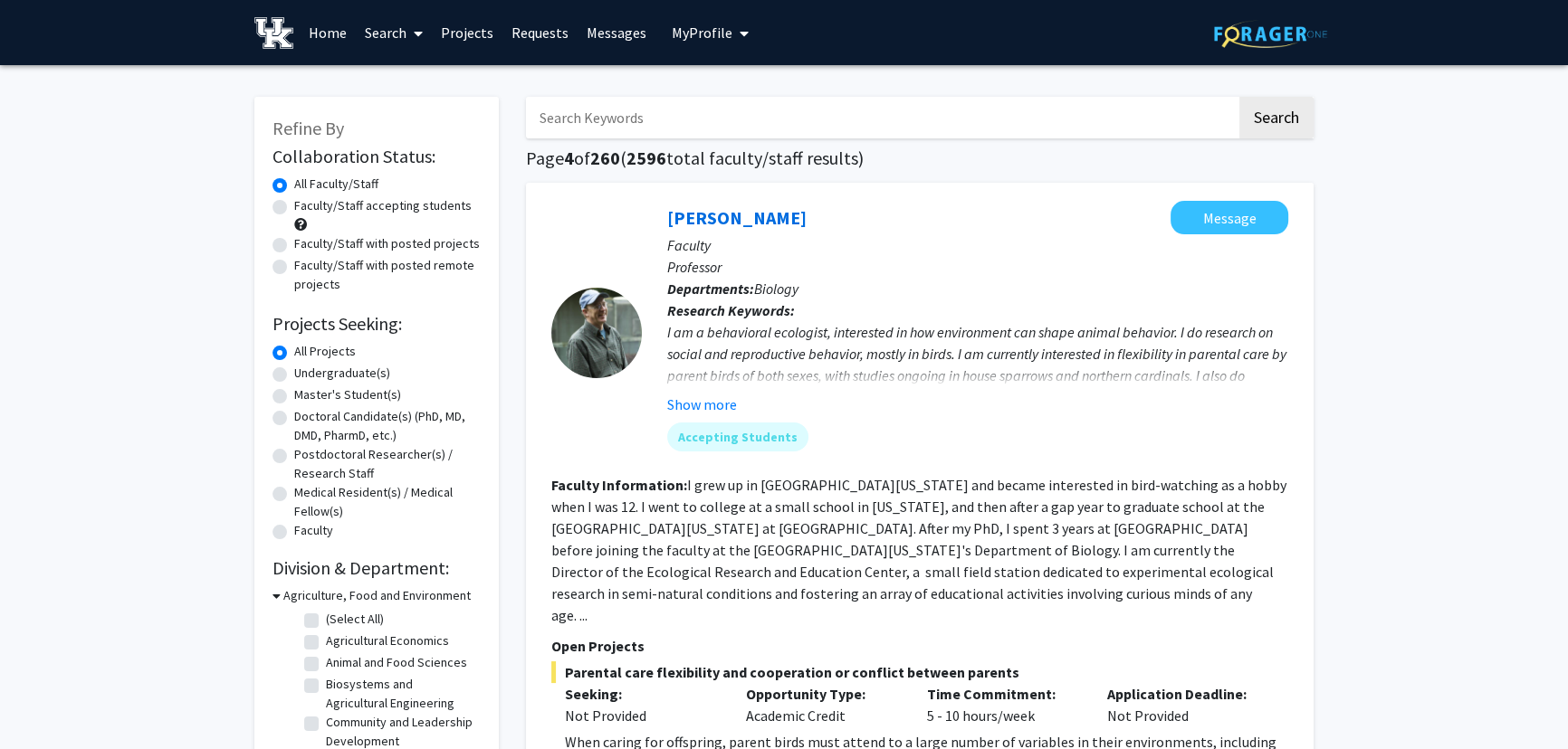
scroll to position [81, 0]
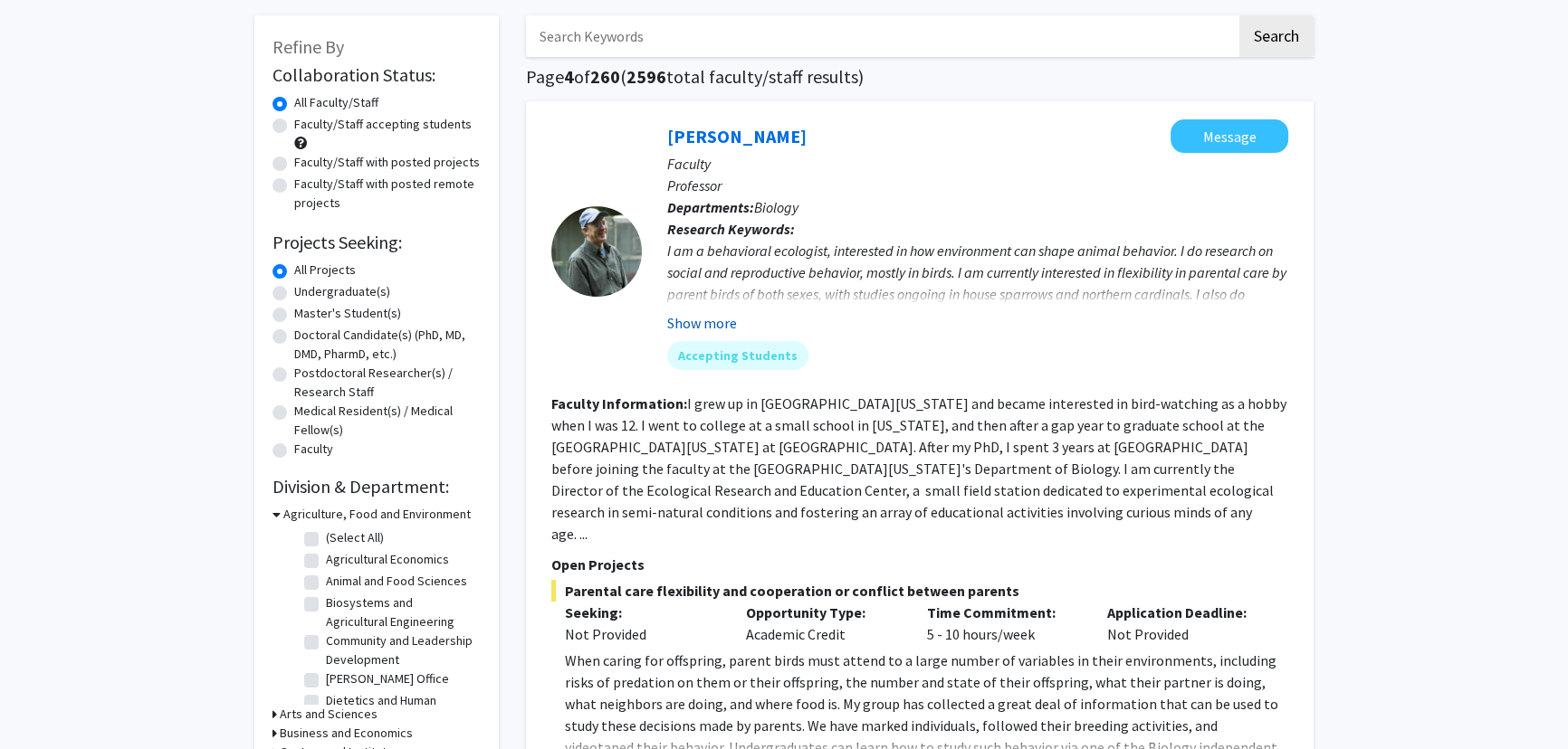
click at [722, 319] on button "Show more" at bounding box center [702, 323] width 70 height 22
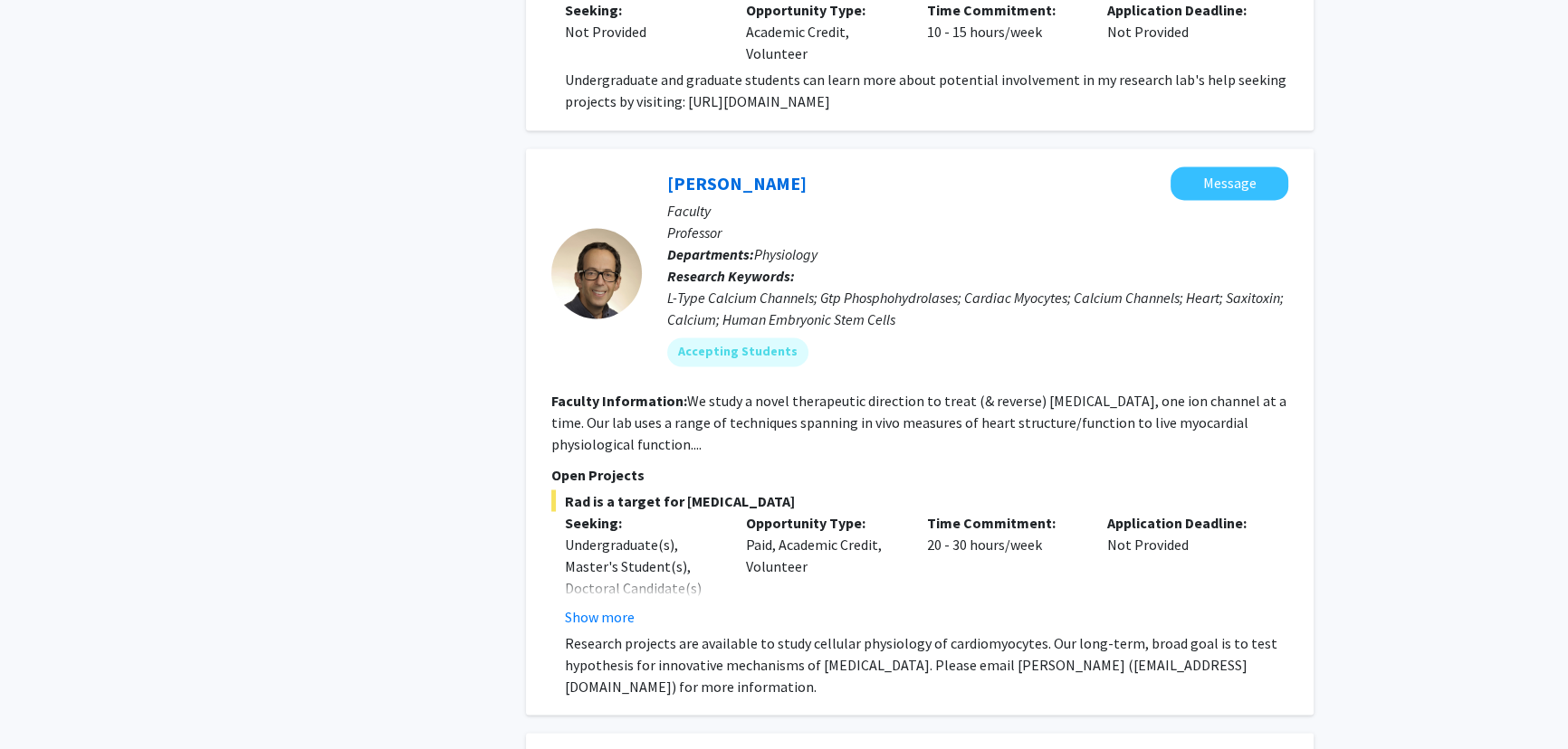
scroll to position [3949, 0]
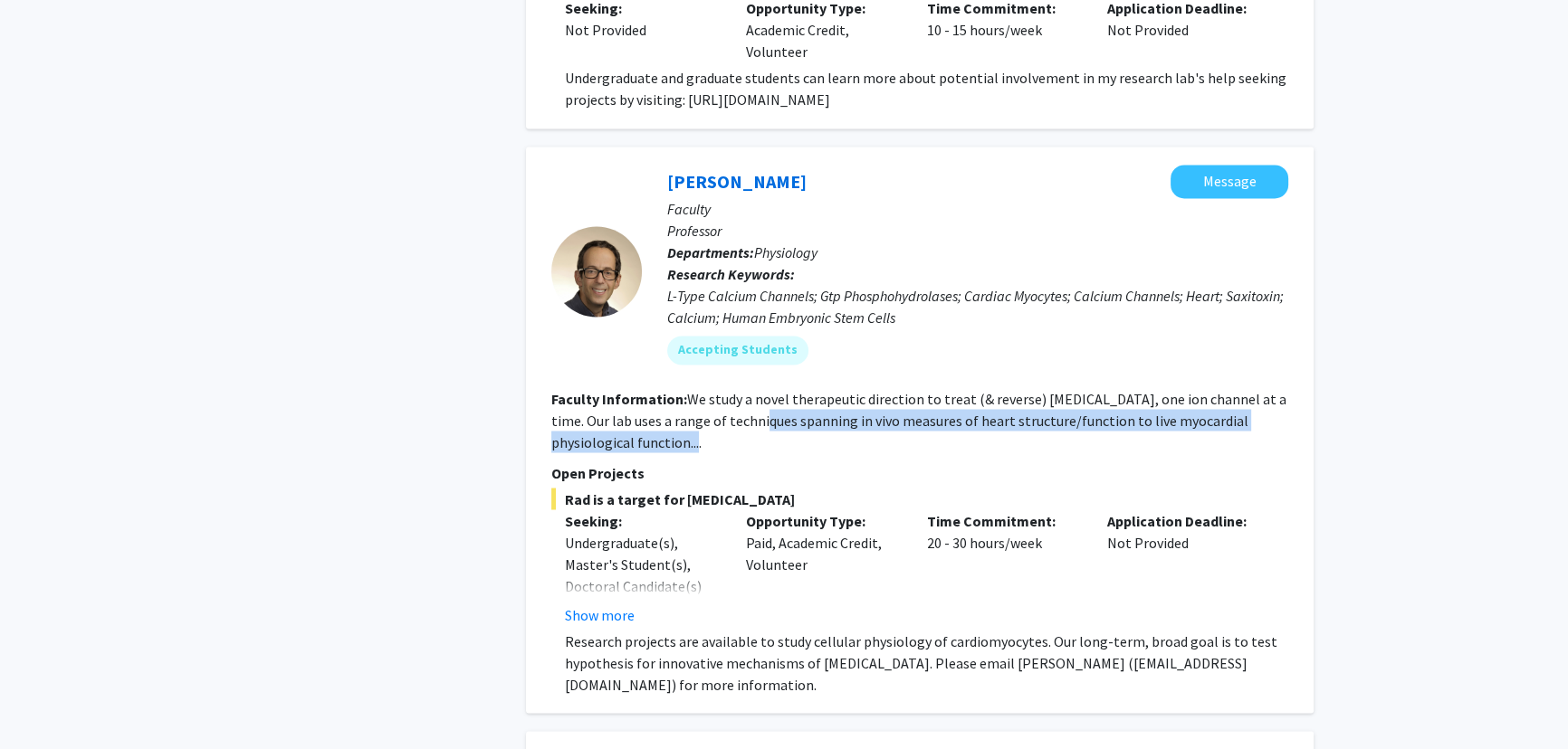
drag, startPoint x: 732, startPoint y: 319, endPoint x: 733, endPoint y: 303, distance: 16.0
click at [733, 387] on section "Faculty Information: We study a novel therapeutic direction to treat (& reverse…" at bounding box center [920, 419] width 737 height 65
click at [733, 389] on fg-read-more "We study a novel therapeutic direction to treat (& reverse) [MEDICAL_DATA], one…" at bounding box center [919, 419] width 735 height 62
drag, startPoint x: 730, startPoint y: 321, endPoint x: 733, endPoint y: 298, distance: 23.2
click at [733, 387] on section "Faculty Information: We study a novel therapeutic direction to treat (& reverse…" at bounding box center [920, 419] width 737 height 65
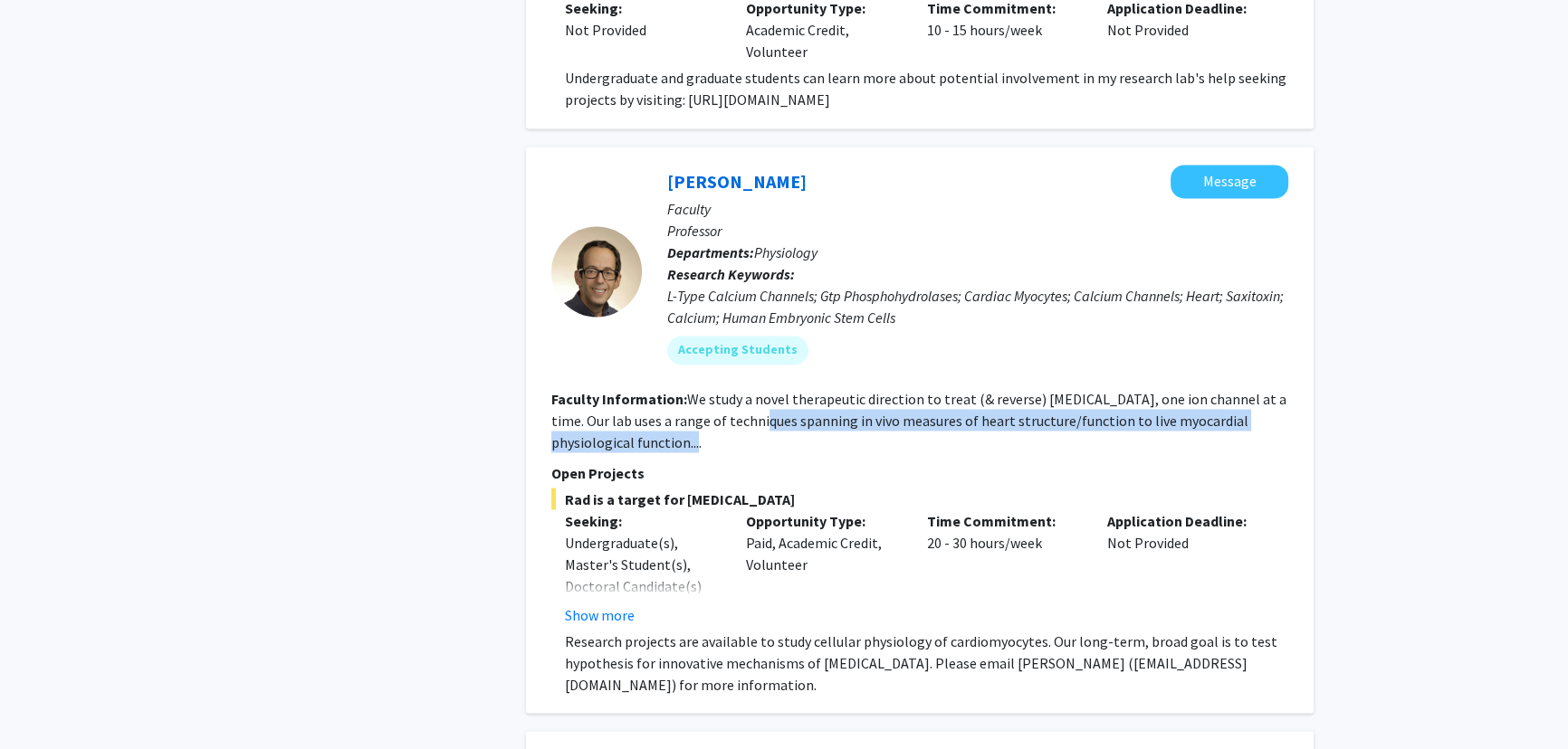
click at [733, 387] on section "Faculty Information: We study a novel therapeutic direction to treat (& reverse…" at bounding box center [920, 419] width 737 height 65
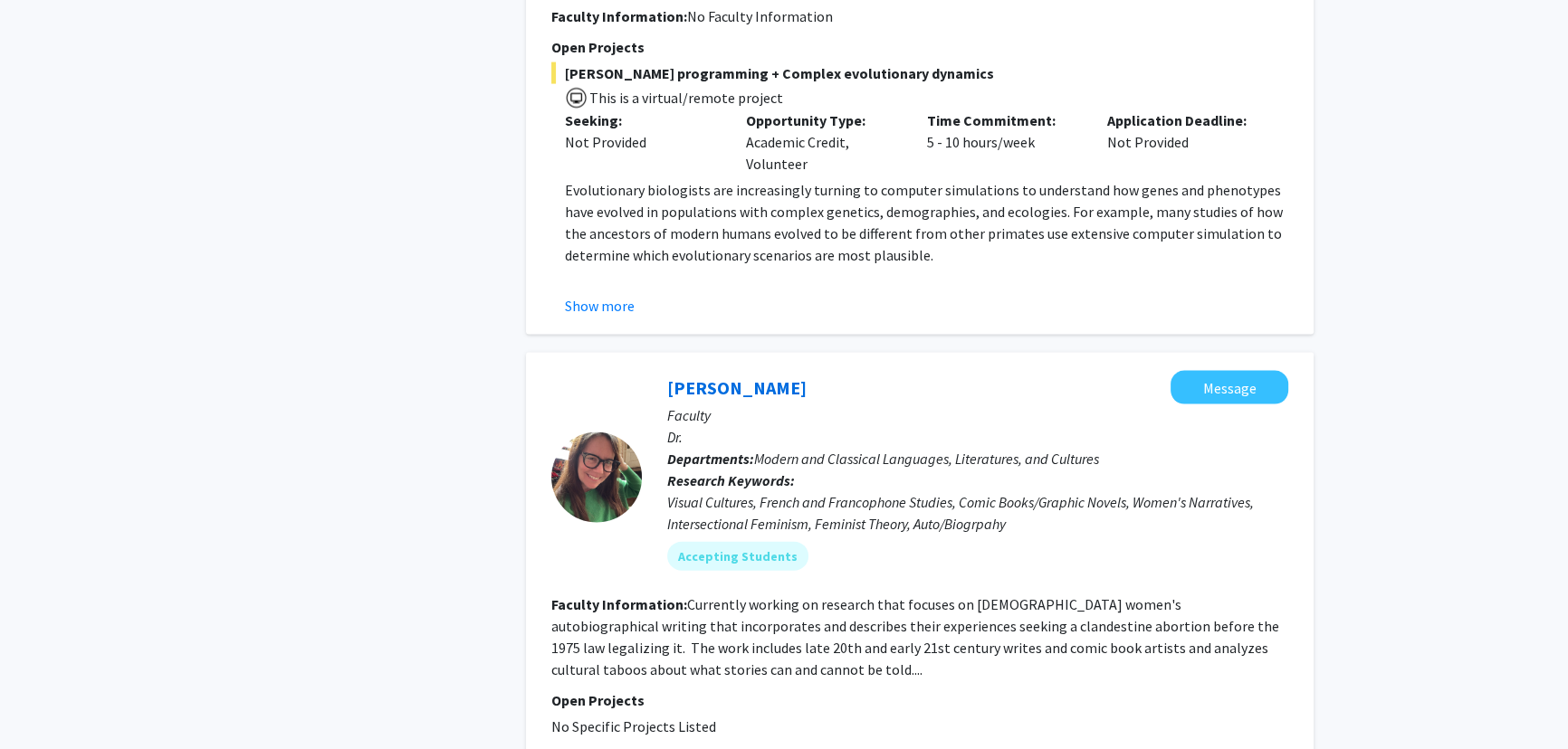
scroll to position [4936, 0]
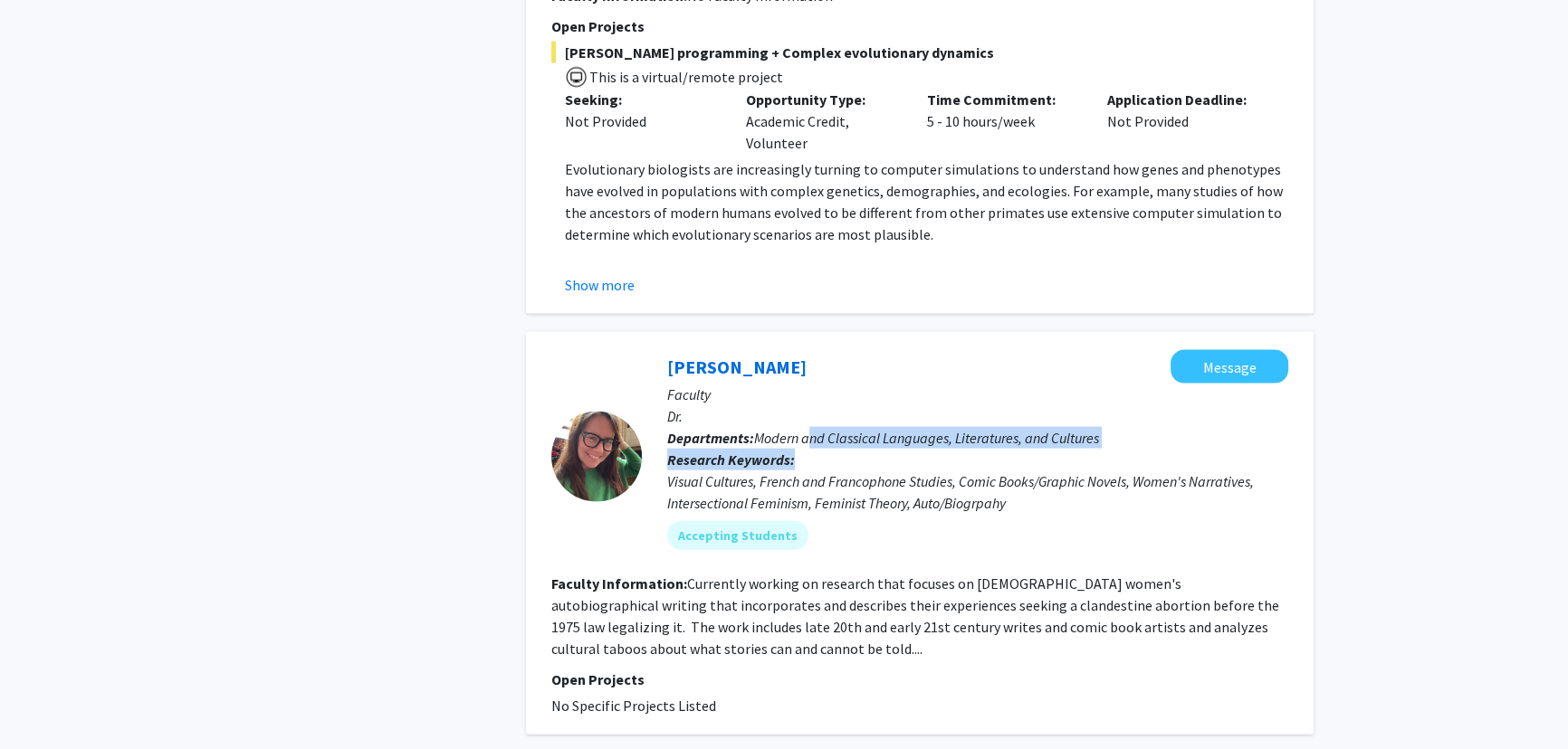
click at [814, 350] on div "[PERSON_NAME] Message Faculty Dr. Departments: Modern and Classical Languages, …" at bounding box center [965, 457] width 646 height 214
click at [819, 429] on span "Modern and Classical Languages, Literatures, and Cultures" at bounding box center [927, 437] width 345 height 18
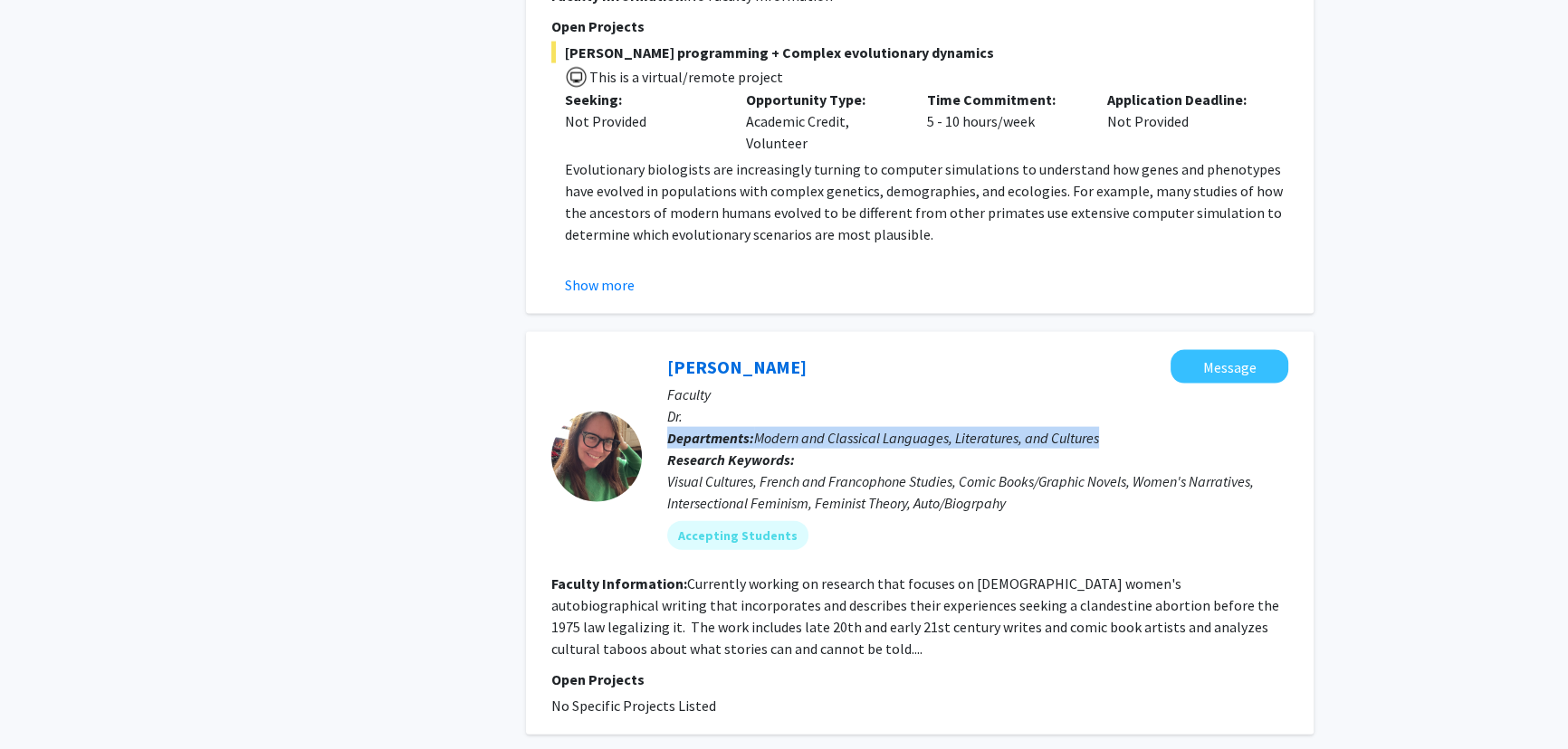
click at [819, 429] on span "Modern and Classical Languages, Literatures, and Cultures" at bounding box center [927, 437] width 345 height 18
click at [819, 405] on p "Dr." at bounding box center [978, 416] width 622 height 22
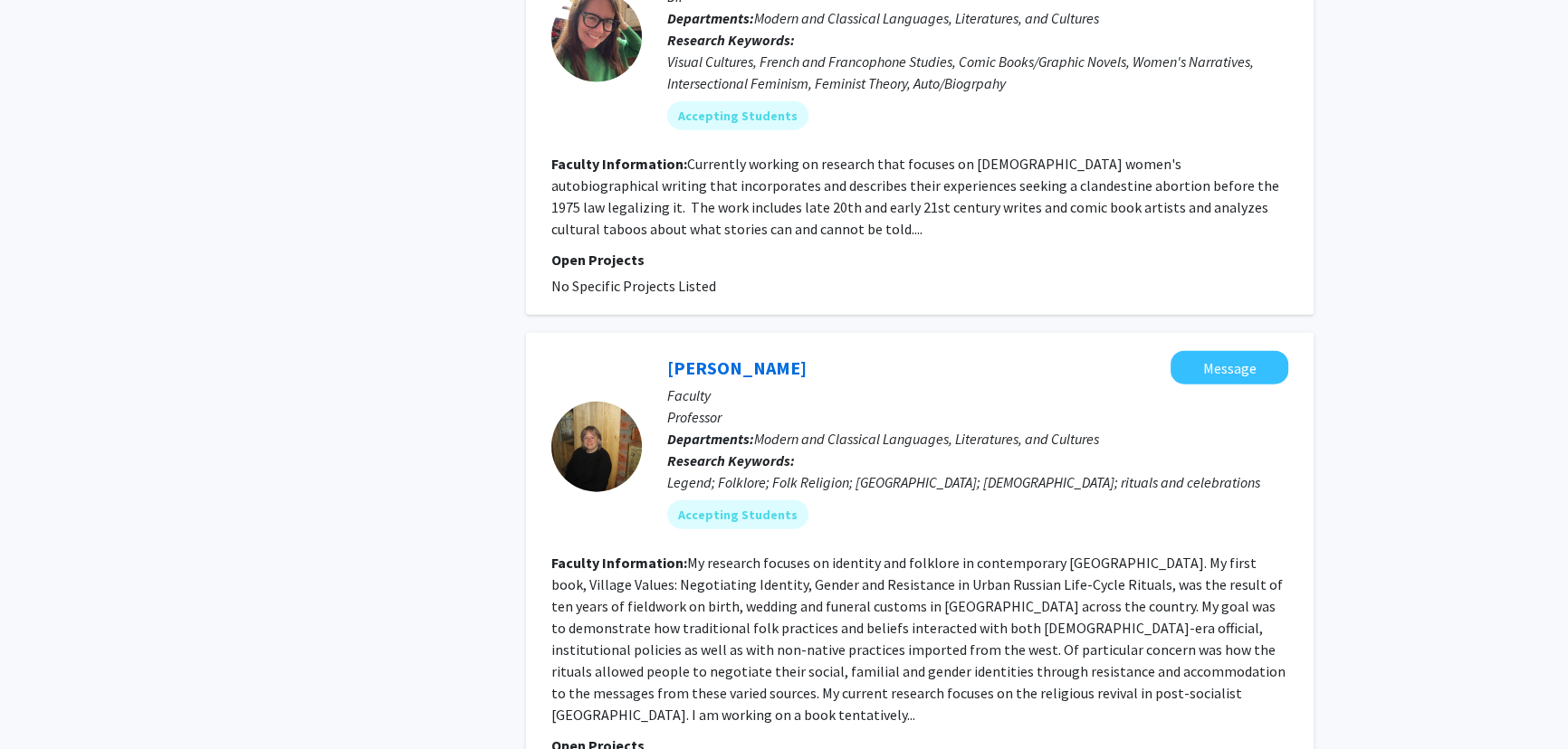
scroll to position [5430, 0]
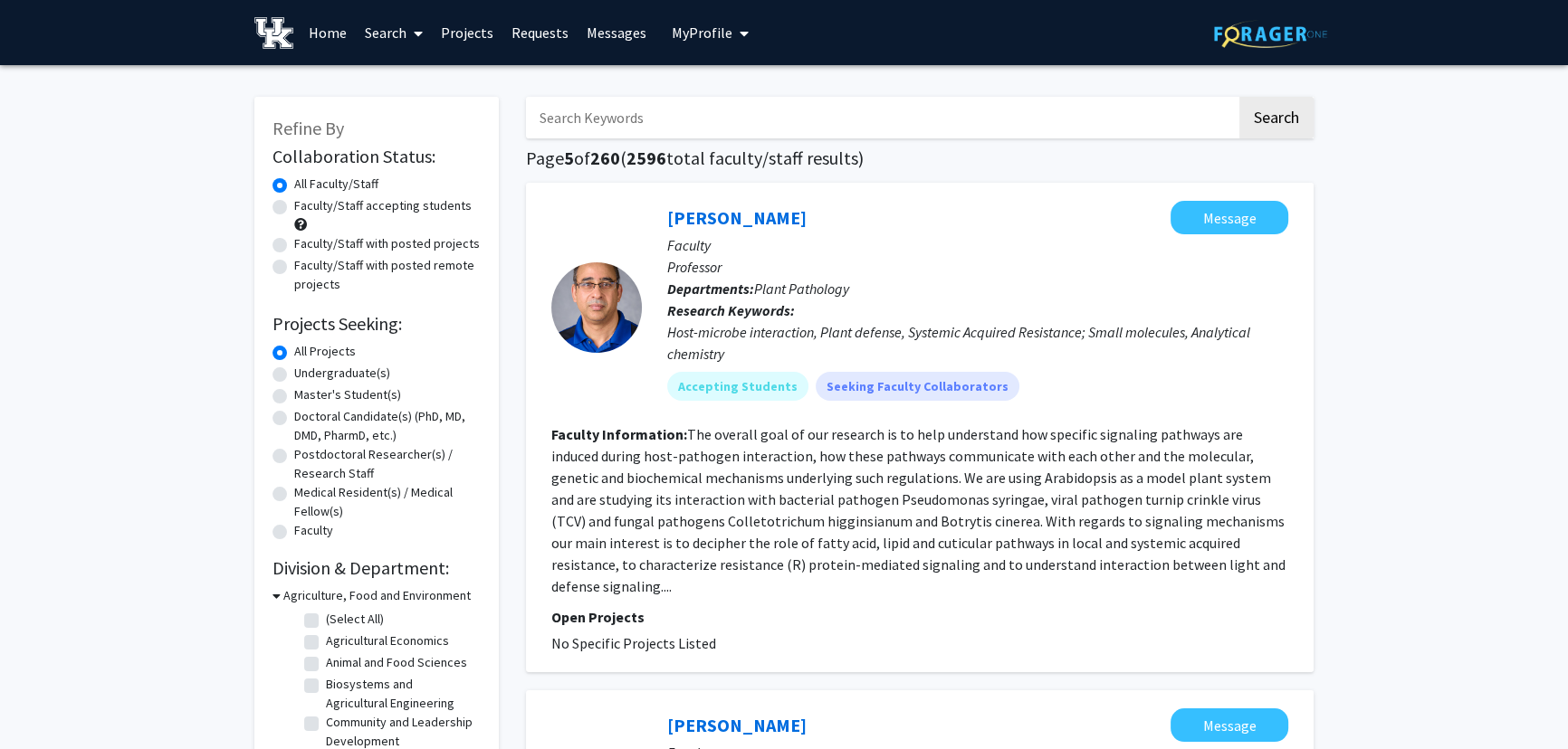
drag, startPoint x: 883, startPoint y: 298, endPoint x: 898, endPoint y: 124, distance: 174.6
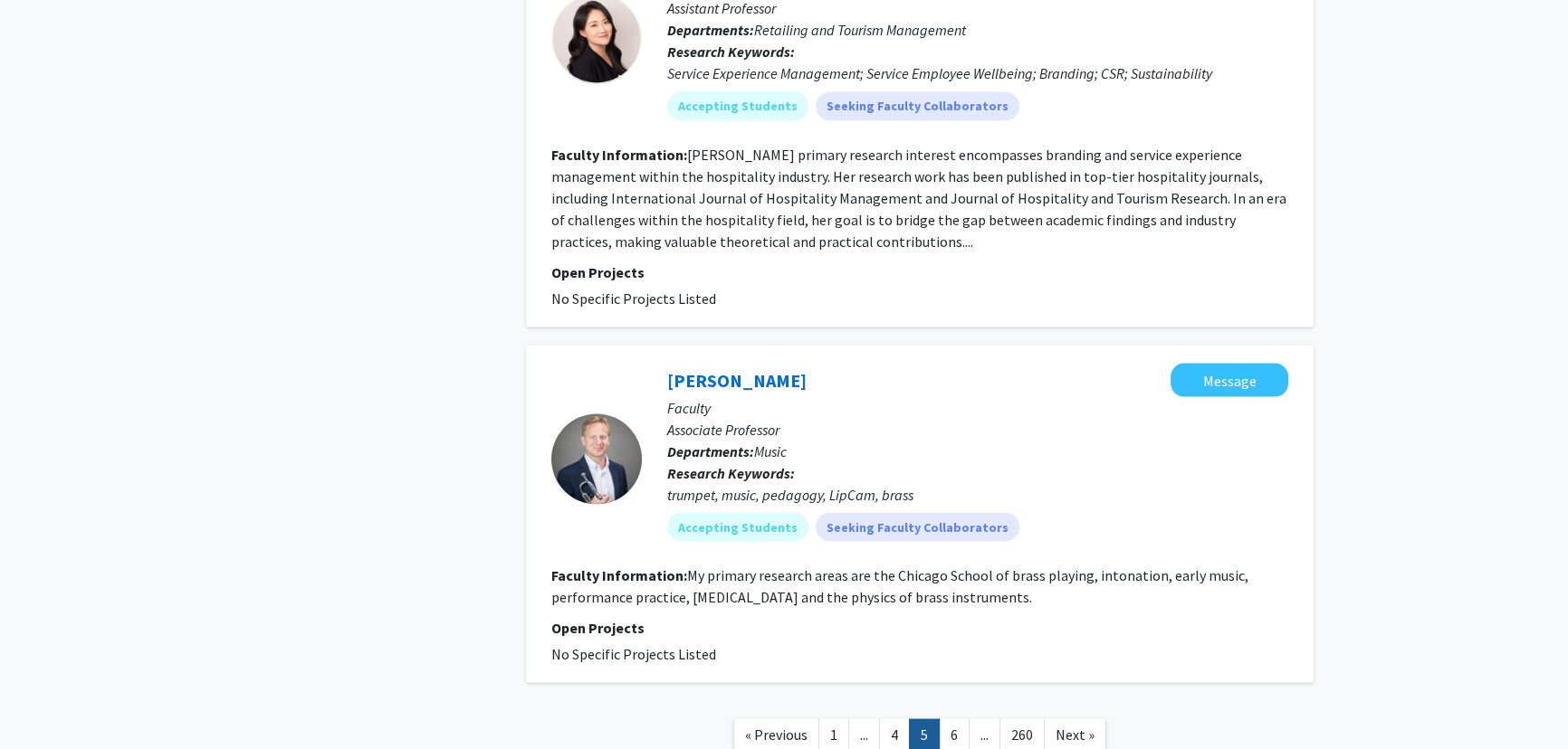
scroll to position [4170, 0]
click at [953, 717] on link "6" at bounding box center [954, 732] width 30 height 31
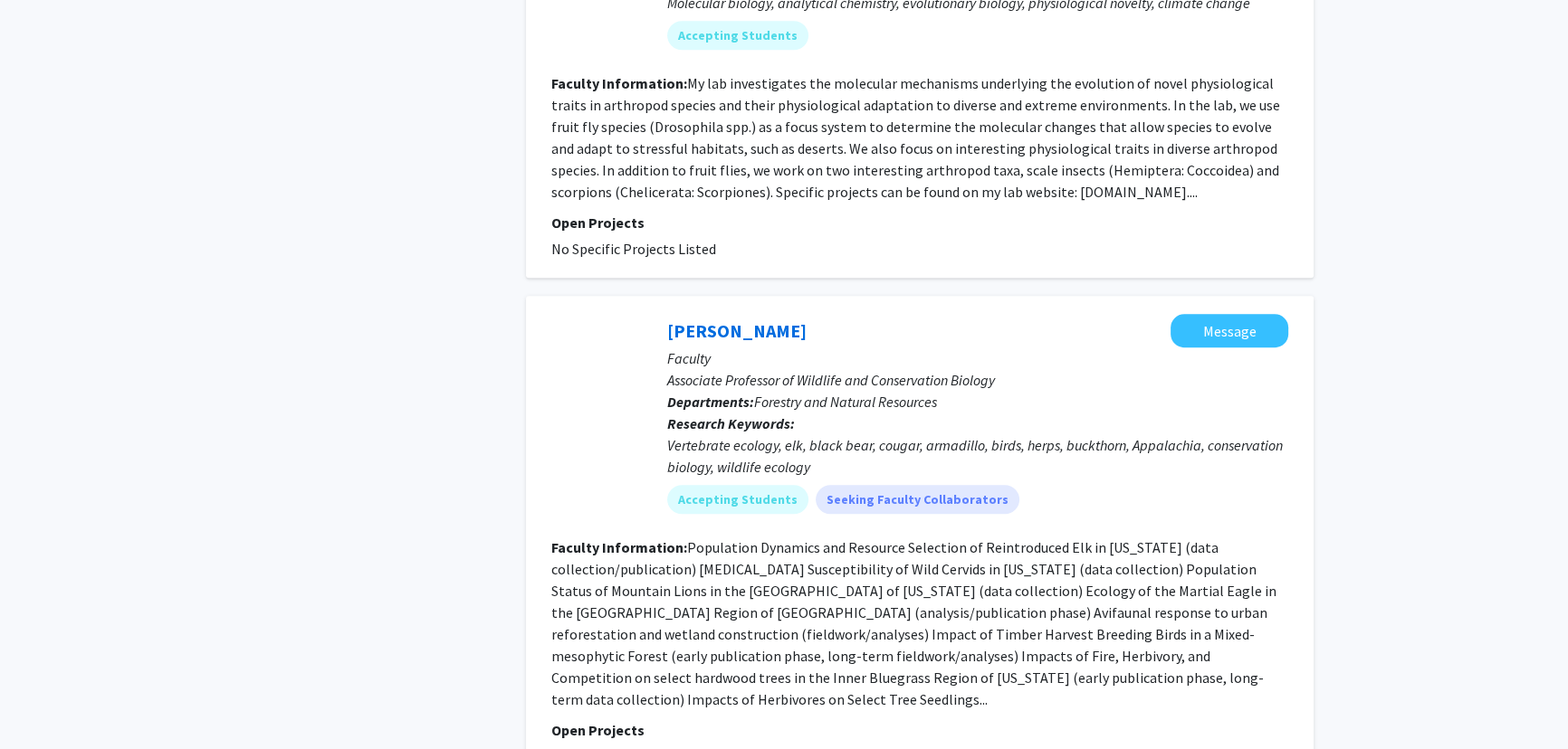
scroll to position [1728, 0]
